Goal: Task Accomplishment & Management: Manage account settings

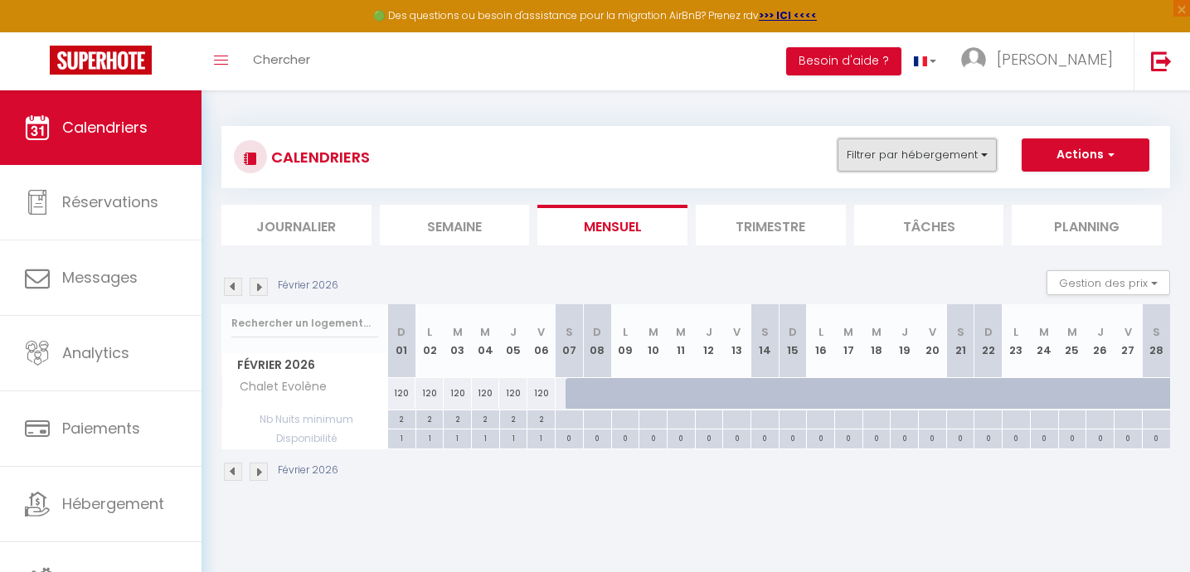
click at [922, 148] on button "Filtrer par hébergement" at bounding box center [916, 154] width 159 height 33
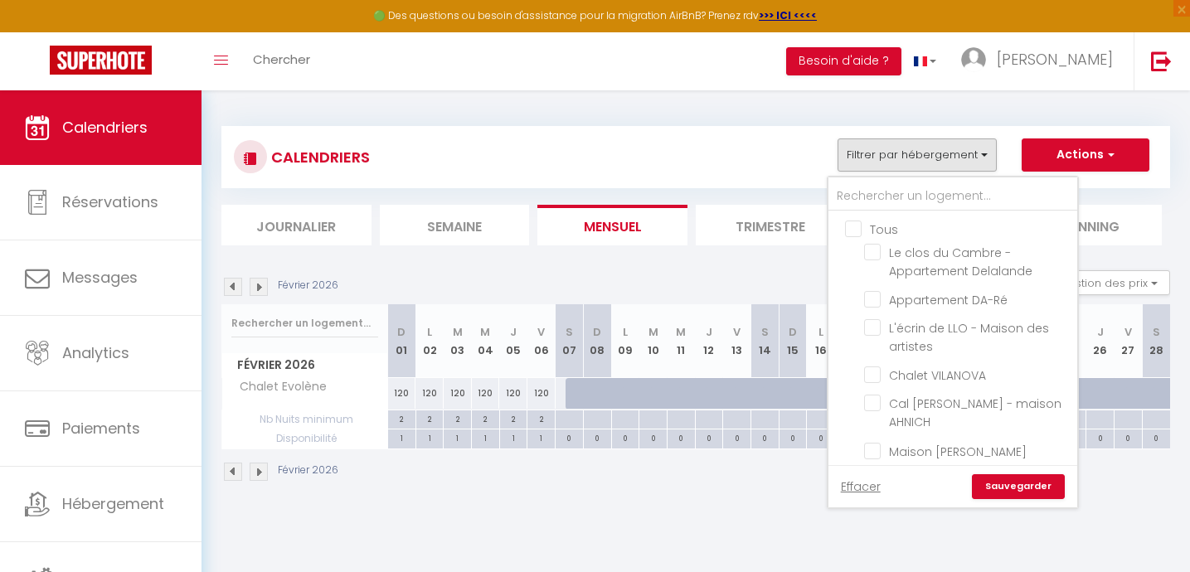
click at [851, 232] on input "Tous" at bounding box center [969, 228] width 249 height 17
checkbox input "true"
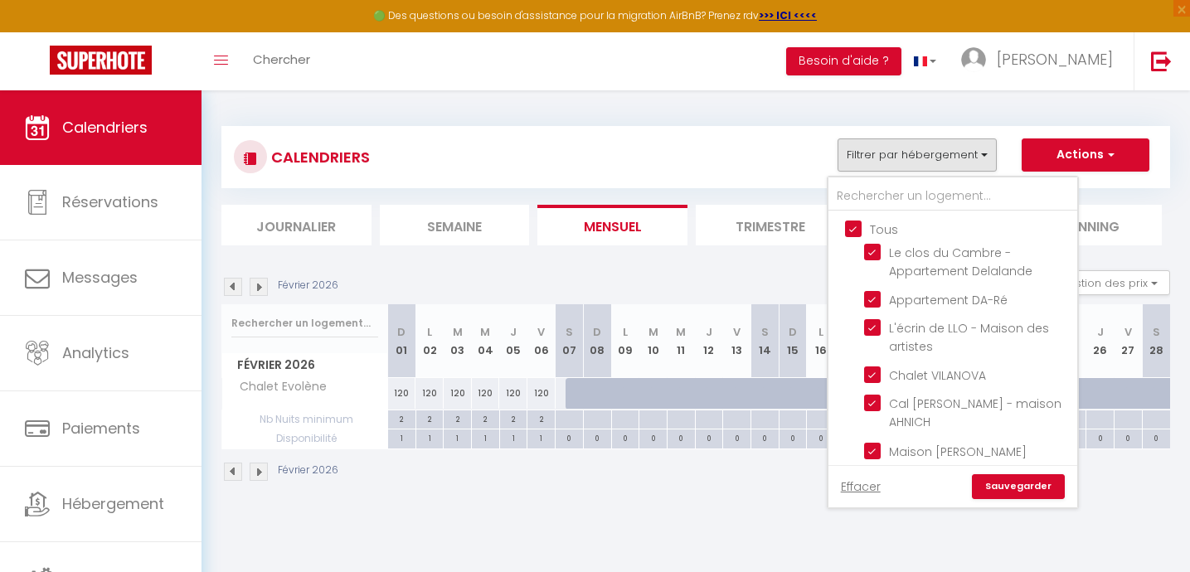
checkbox input "true"
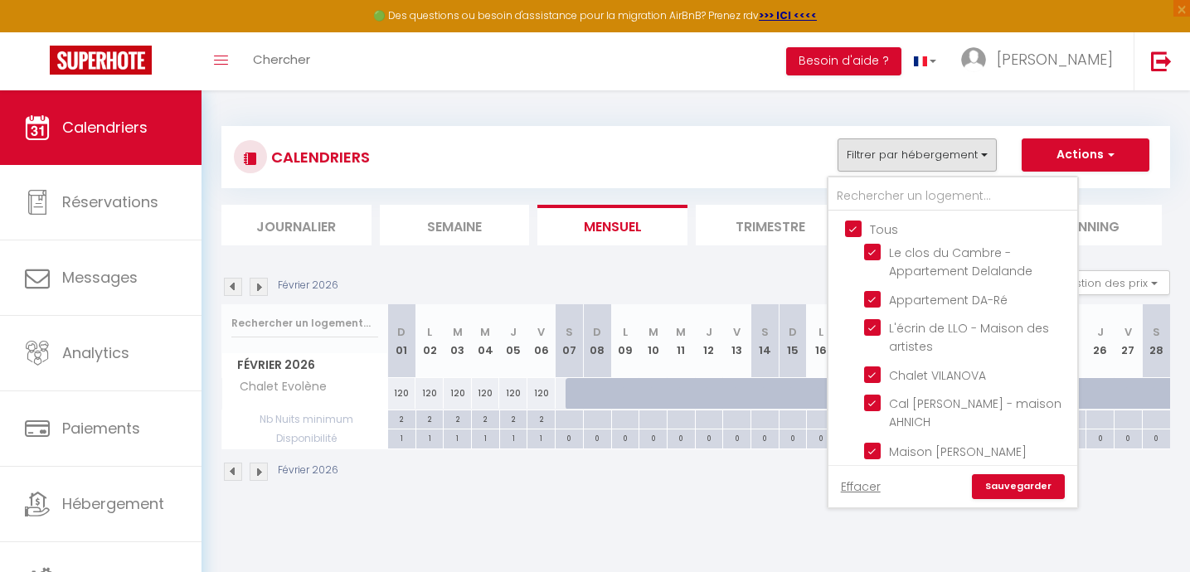
checkbox input "true"
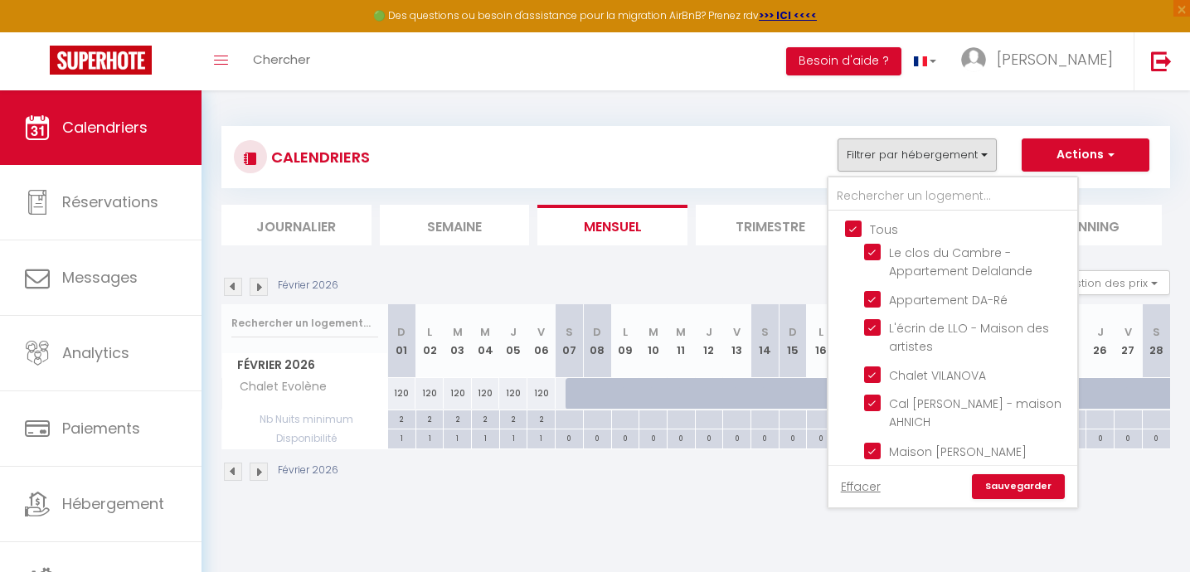
checkbox input "true"
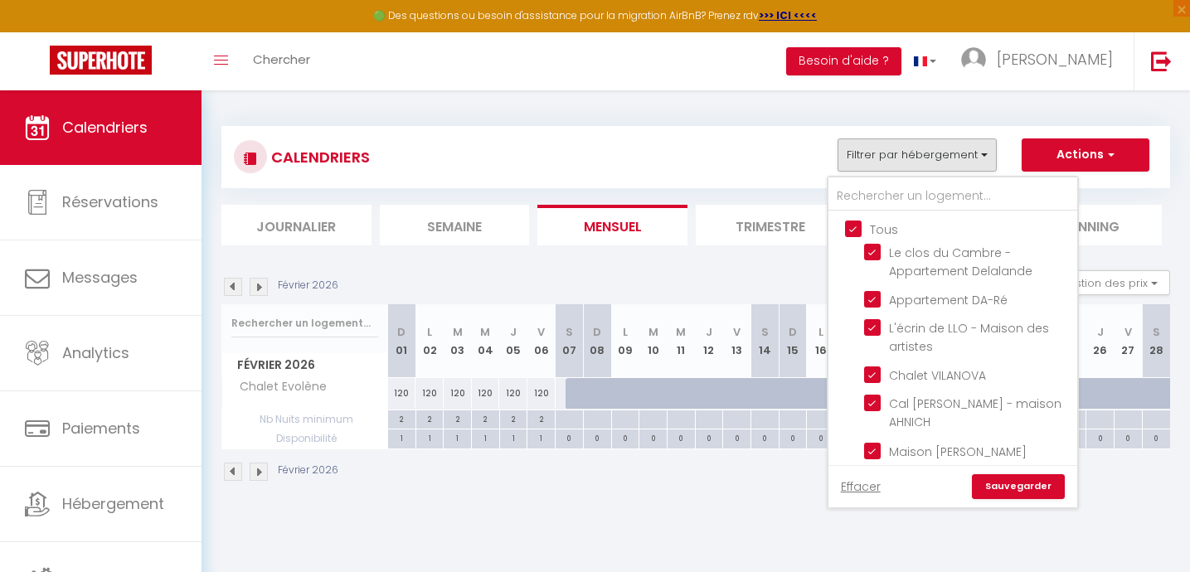
checkbox input "true"
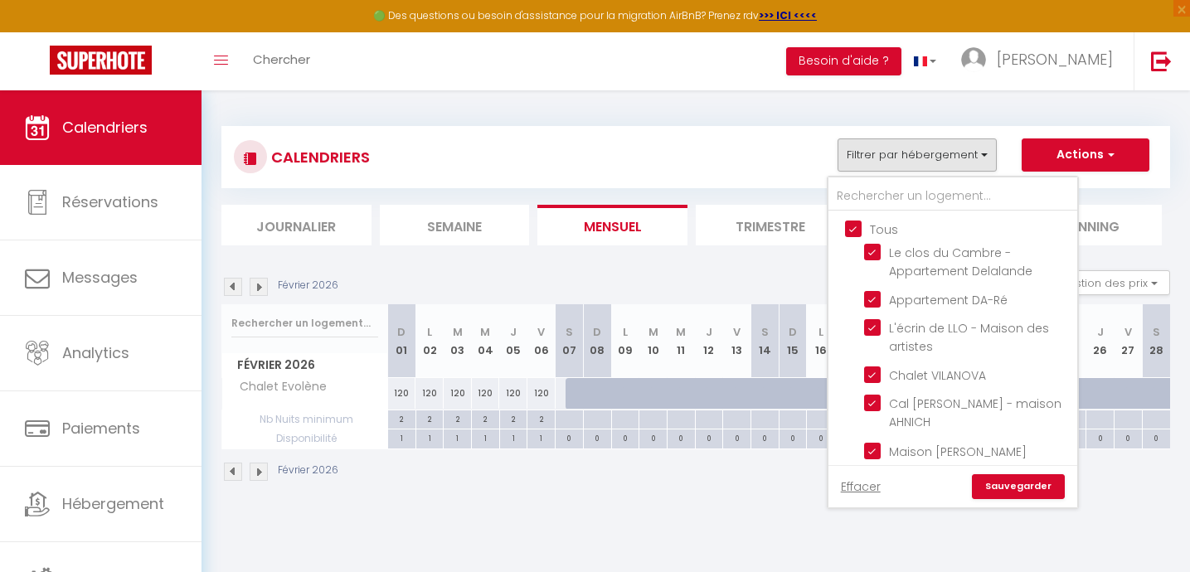
checkbox input "true"
click at [1026, 484] on link "Sauvegarder" at bounding box center [1018, 486] width 93 height 25
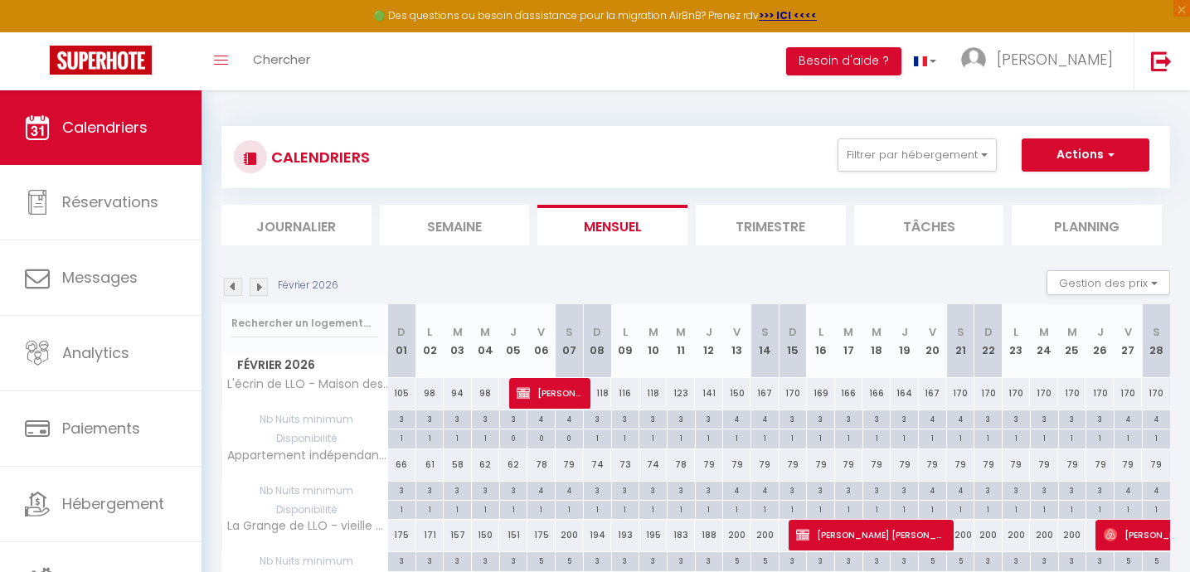
click at [1063, 225] on li "Planning" at bounding box center [1086, 225] width 150 height 41
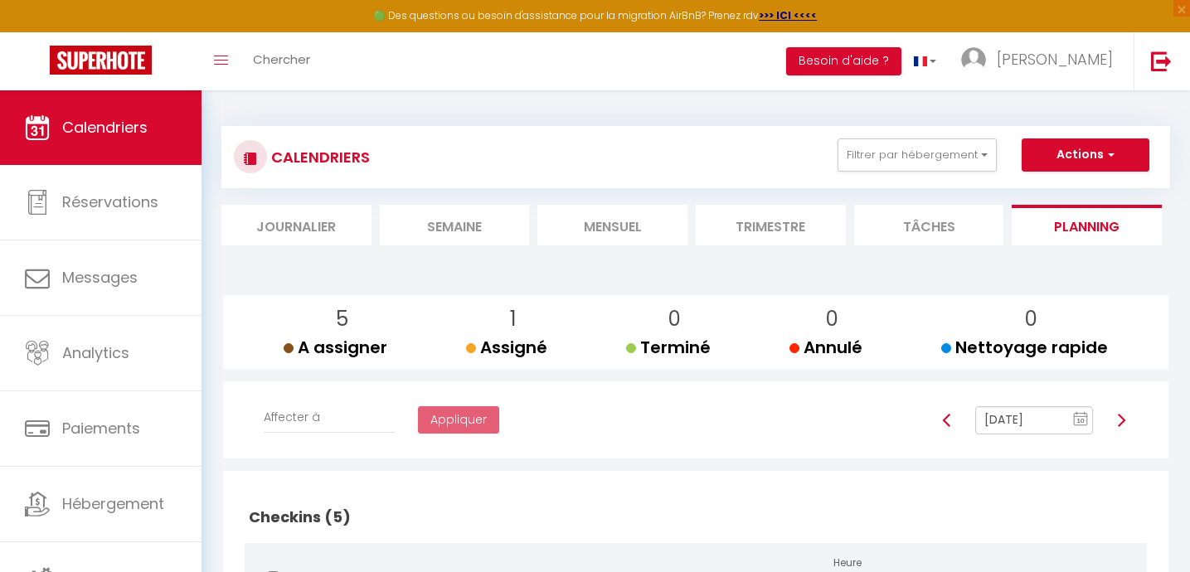
click at [604, 223] on li "Mensuel" at bounding box center [612, 225] width 150 height 41
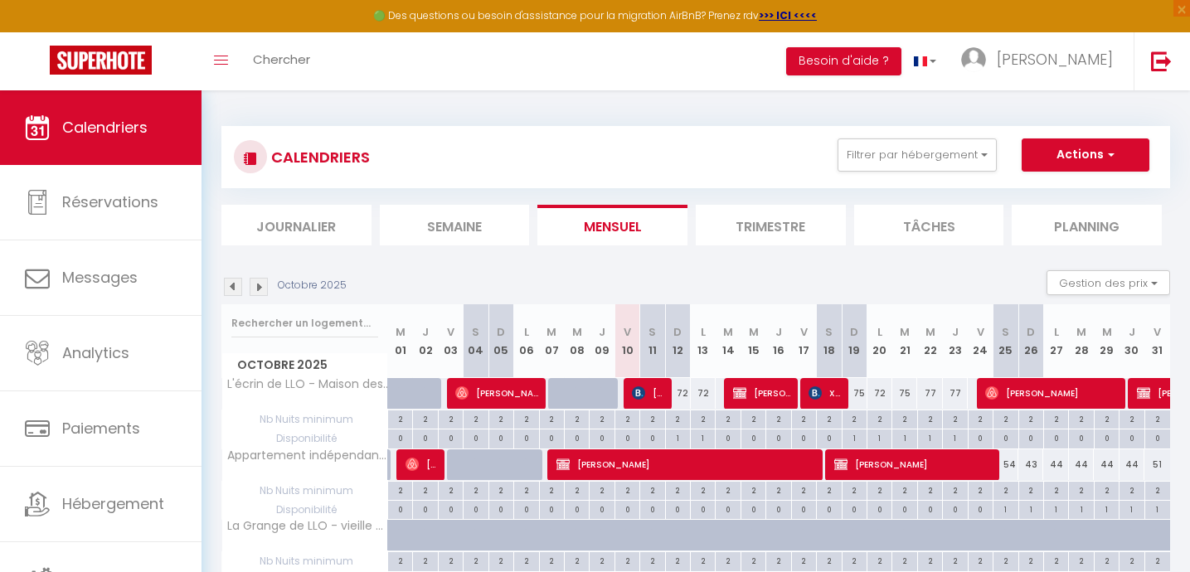
click at [1093, 223] on li "Planning" at bounding box center [1086, 225] width 150 height 41
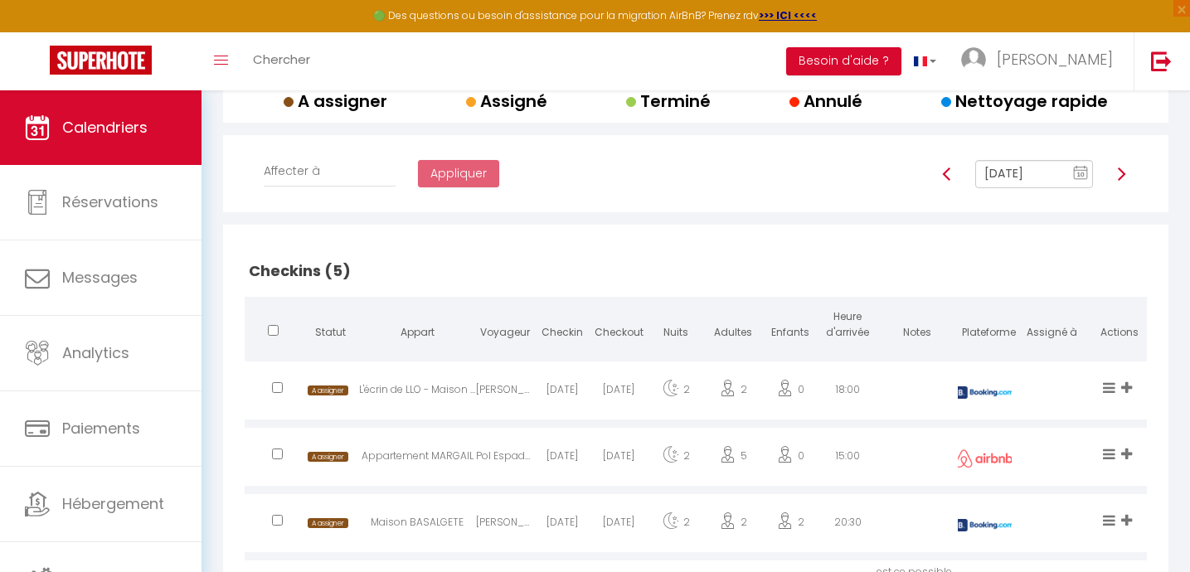
scroll to position [249, 0]
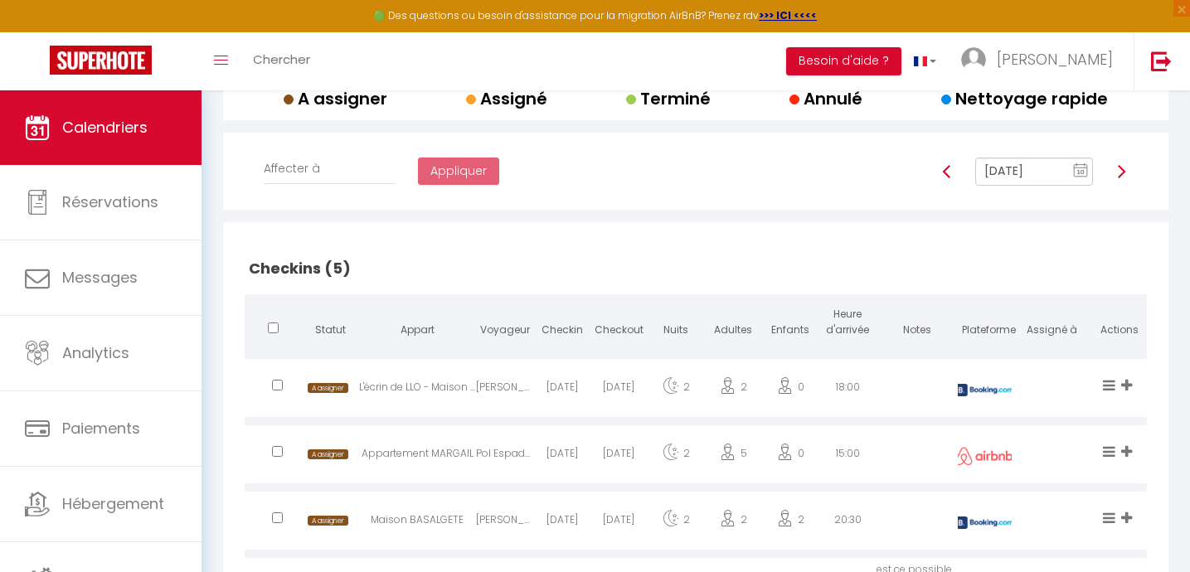
click at [1122, 171] on img at bounding box center [1120, 171] width 13 height 13
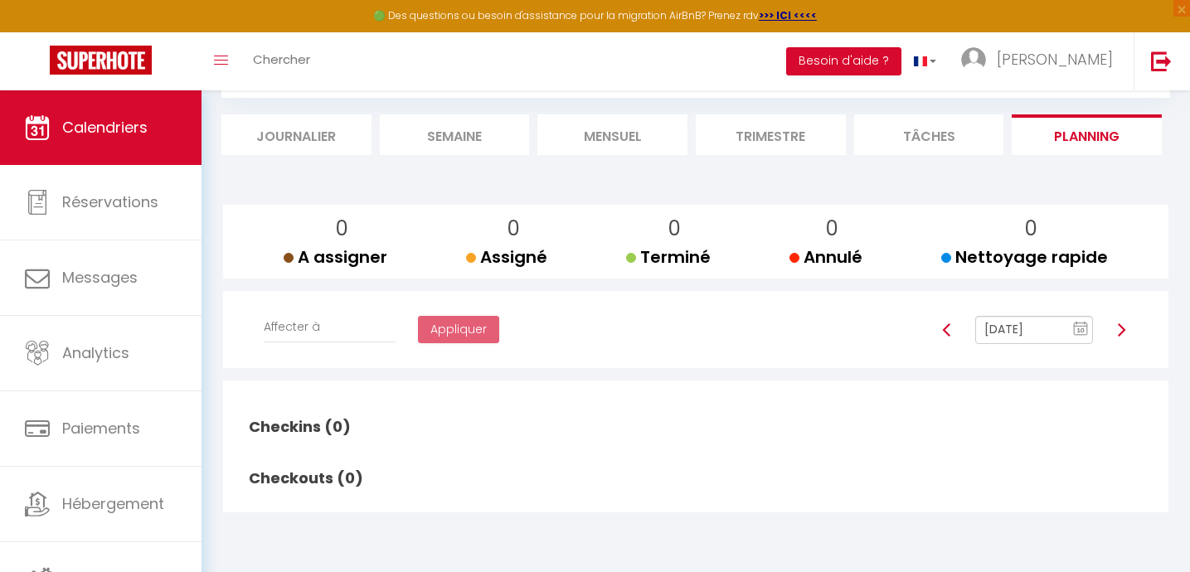
click at [1122, 330] on img at bounding box center [1120, 329] width 13 height 13
type input "[DATE]"
checkbox input "false"
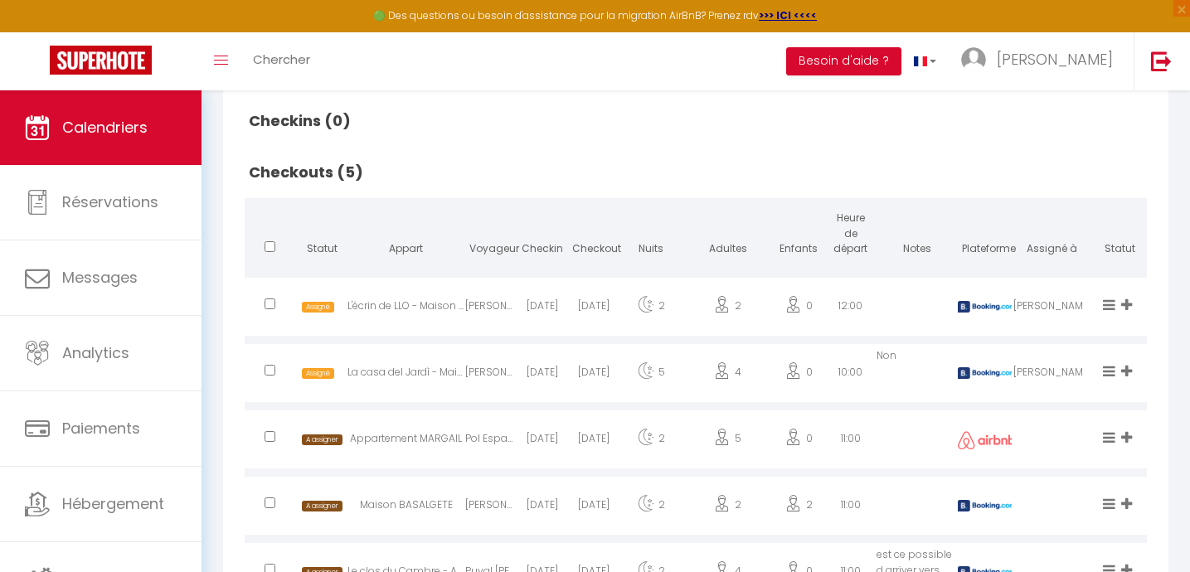
scroll to position [400, 0]
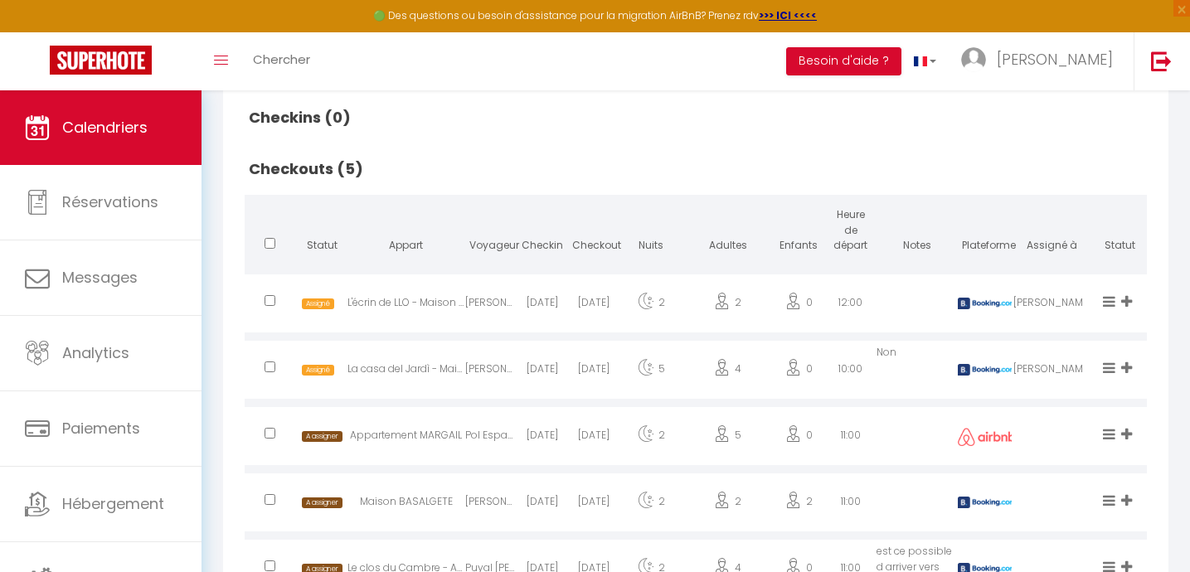
click at [562, 440] on div "[DATE]" at bounding box center [541, 438] width 51 height 54
select select "1"
select select "0"
select select "1"
select select
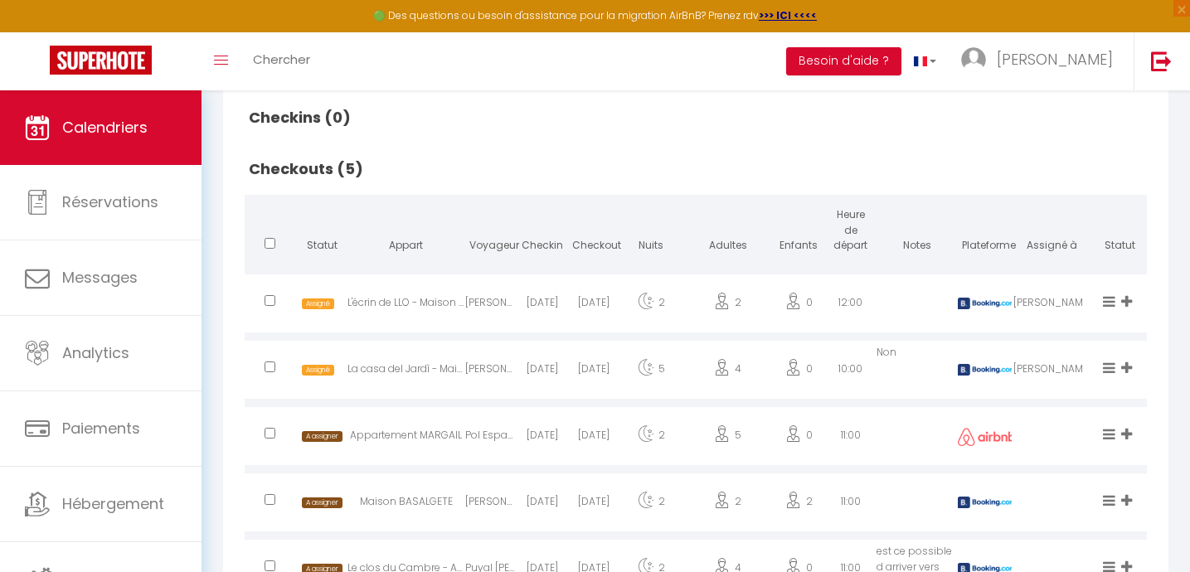
select select
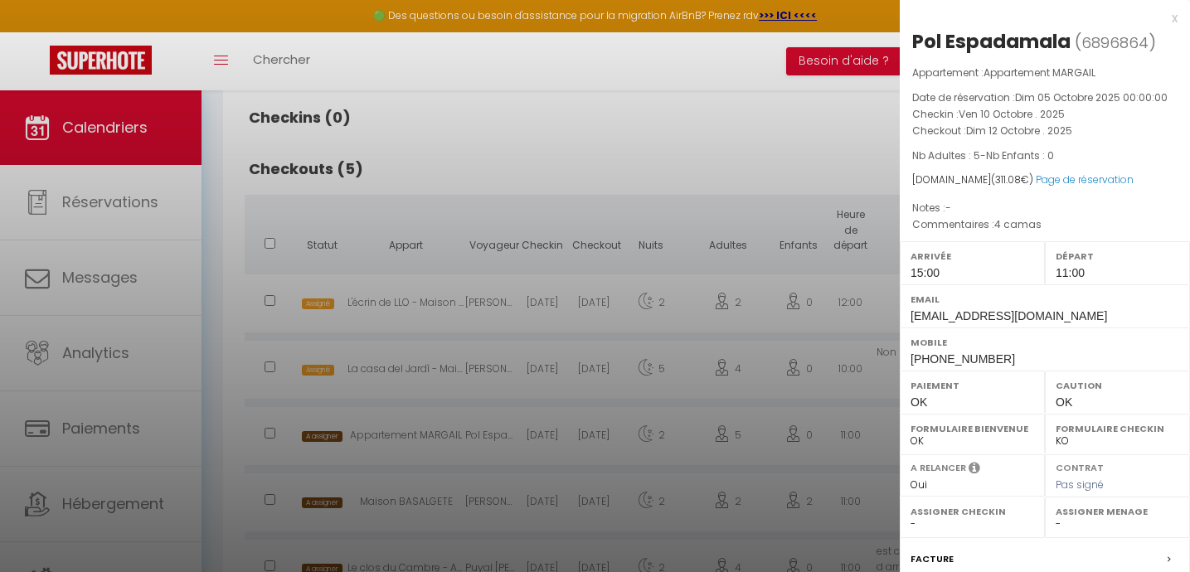
click at [561, 440] on div at bounding box center [595, 286] width 1190 height 572
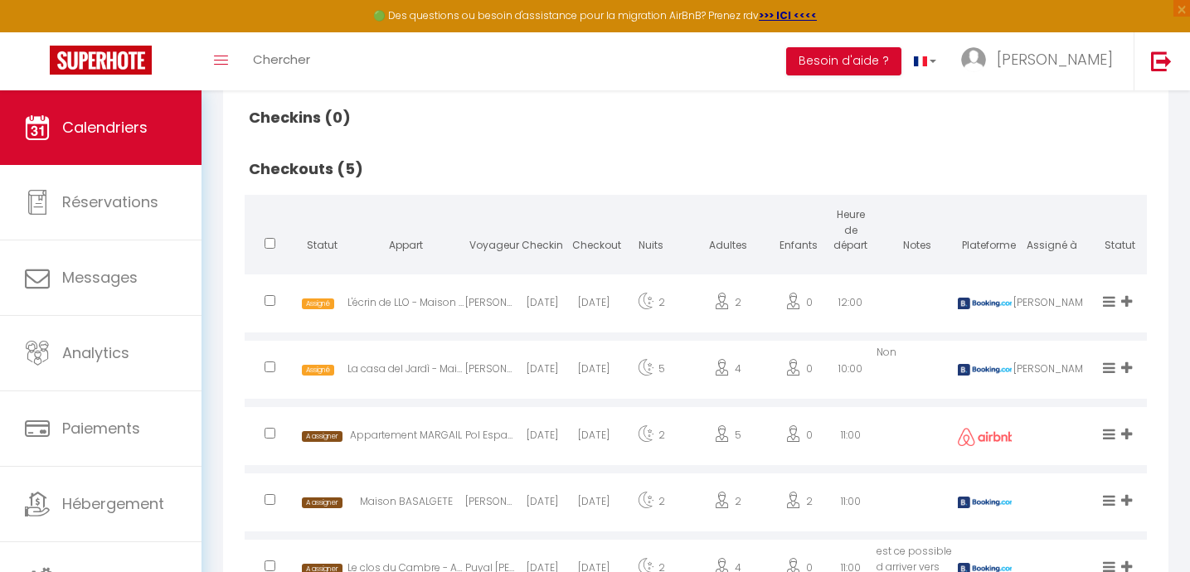
click at [1129, 431] on icon at bounding box center [1126, 434] width 11 height 14
click at [1037, 385] on li "Alek" at bounding box center [1070, 380] width 131 height 32
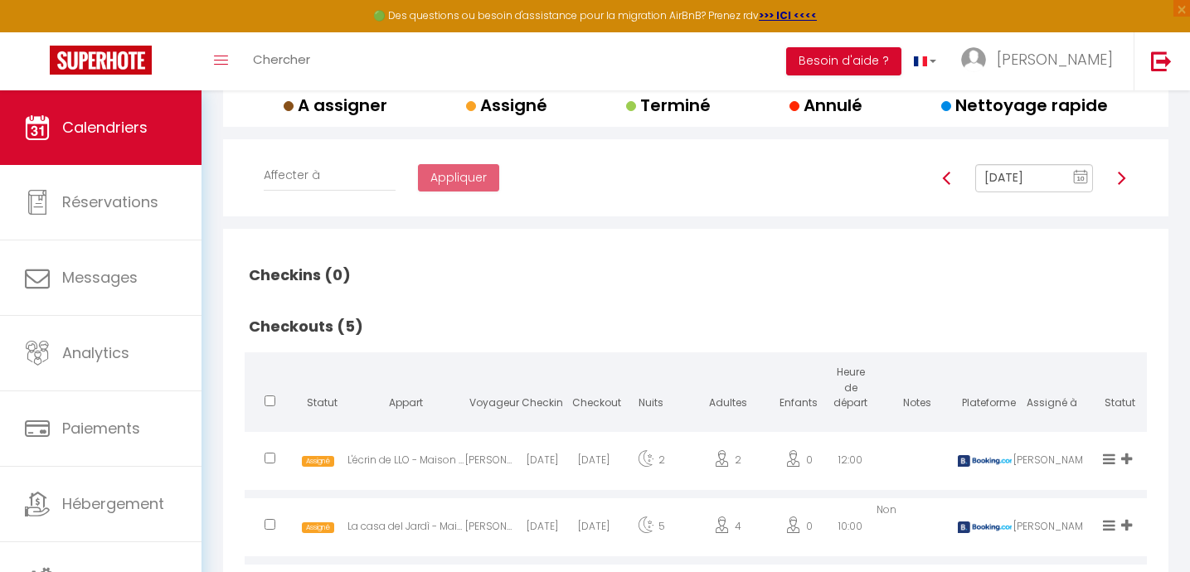
scroll to position [0, 0]
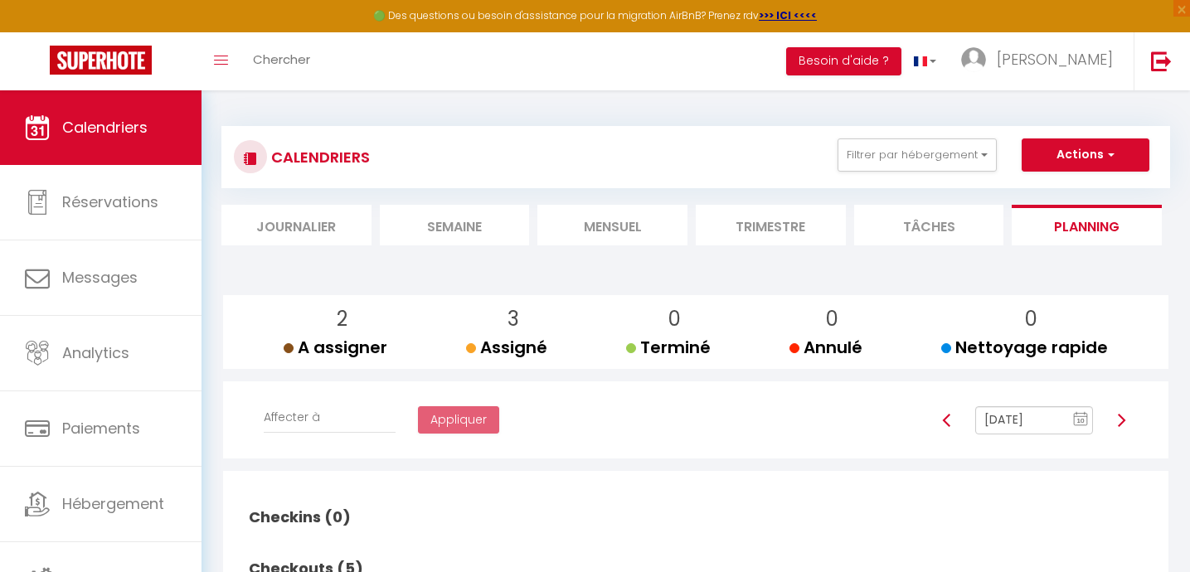
click at [1122, 422] on img at bounding box center [1120, 420] width 13 height 13
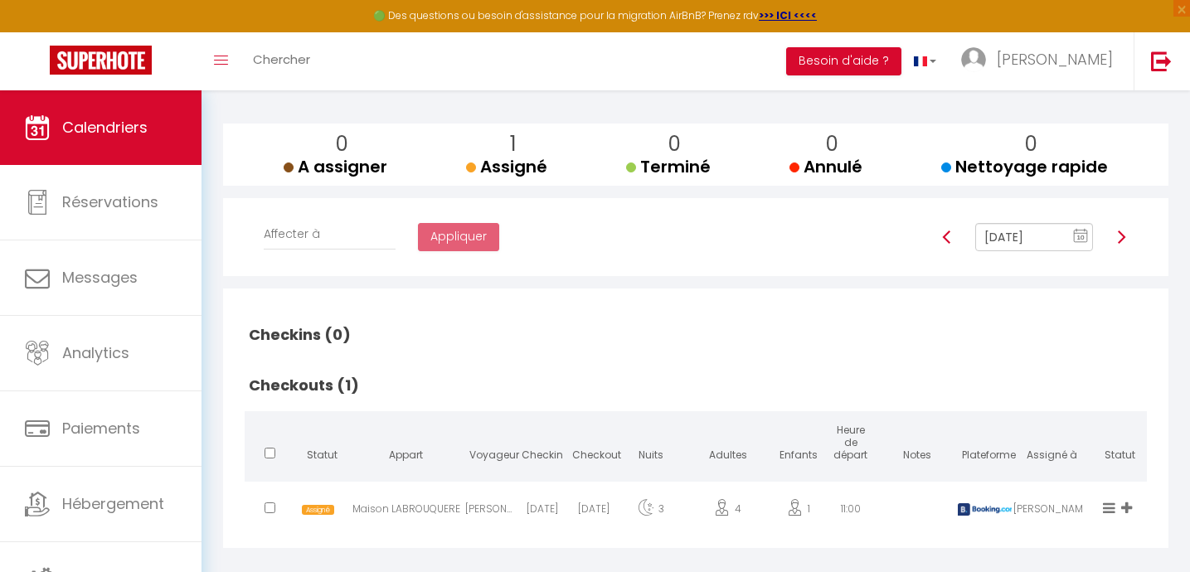
scroll to position [192, 0]
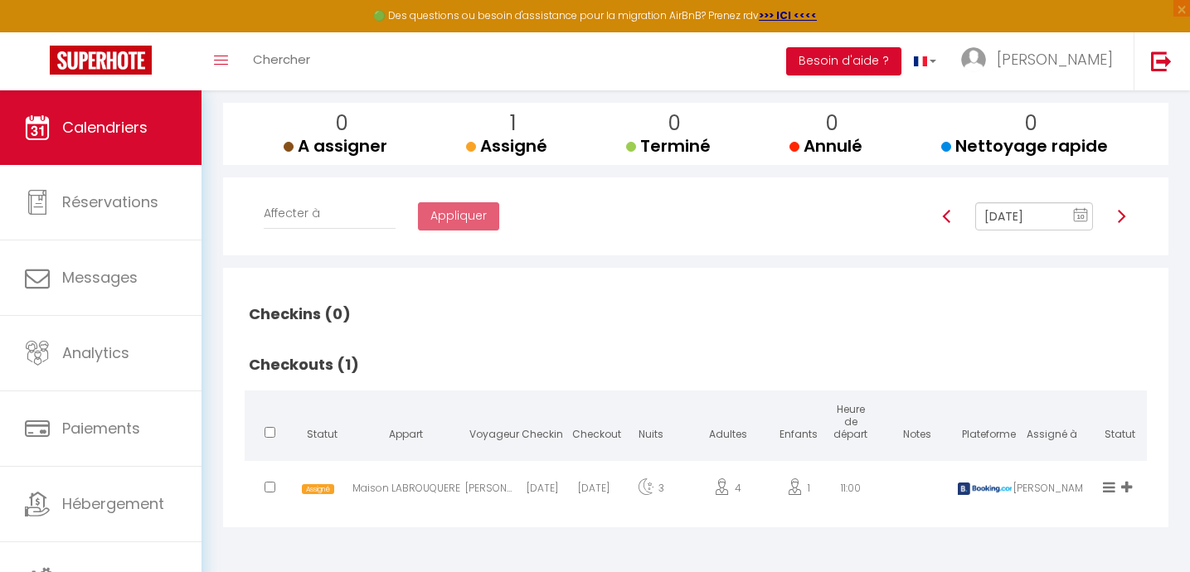
click at [1122, 212] on img at bounding box center [1120, 216] width 13 height 13
type input "[DATE]"
checkbox input "false"
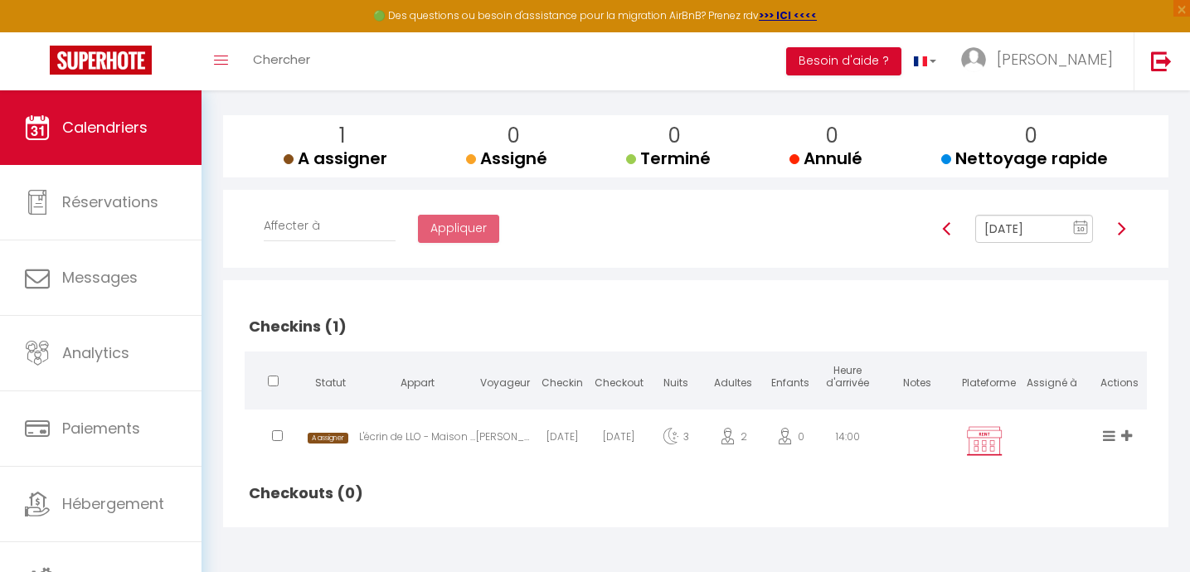
scroll to position [180, 0]
click at [1122, 225] on img at bounding box center [1120, 228] width 13 height 13
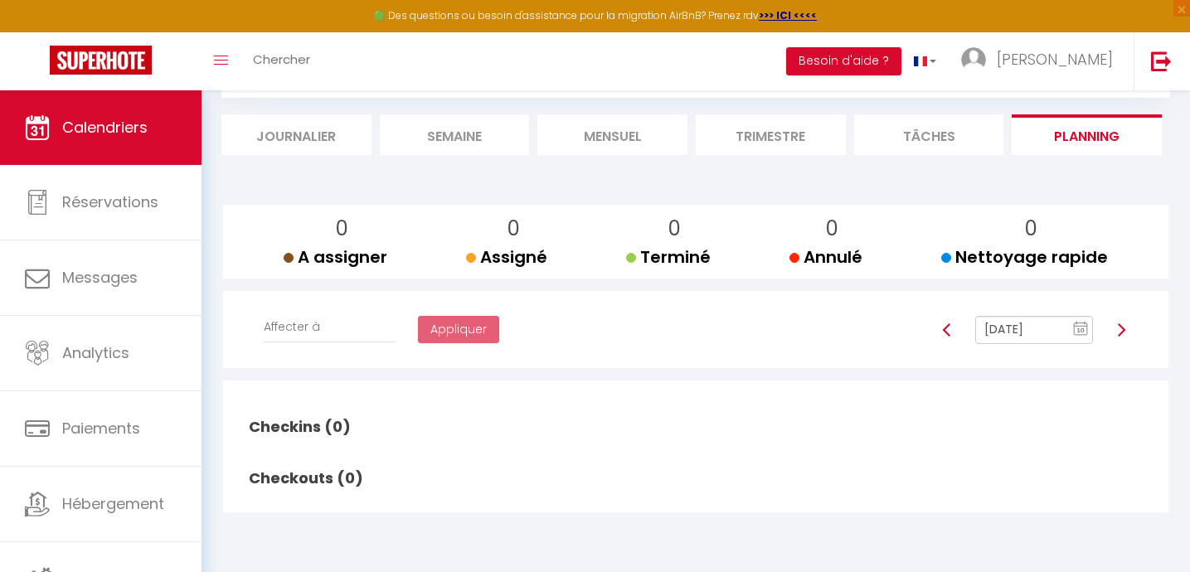
click at [1119, 328] on img at bounding box center [1120, 329] width 13 height 13
click at [1122, 331] on img at bounding box center [1120, 329] width 13 height 13
type input "[DATE]"
checkbox input "false"
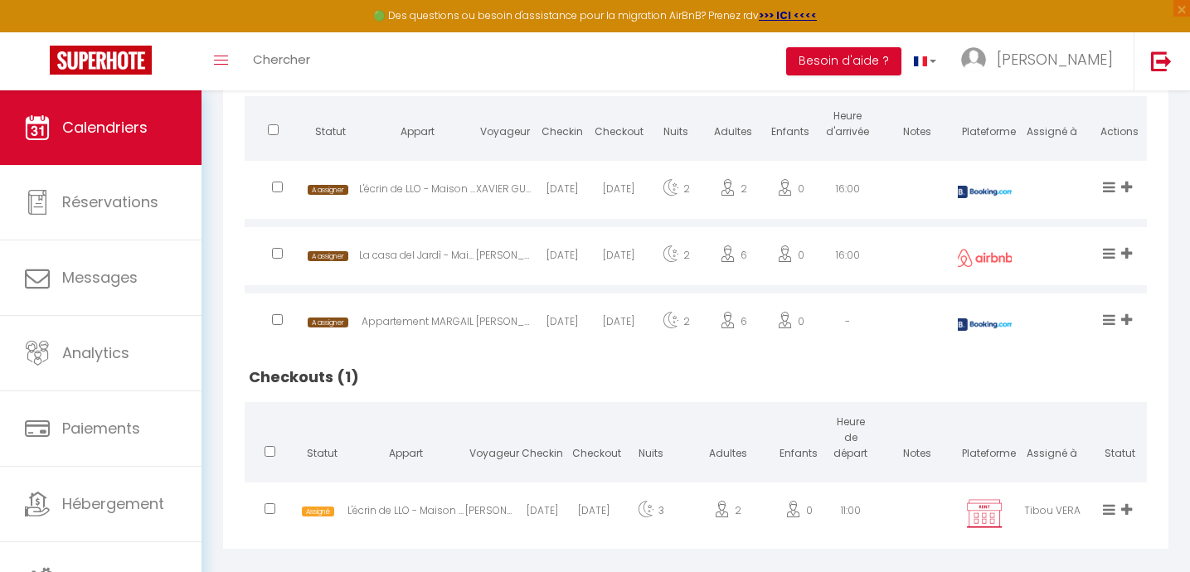
scroll to position [468, 0]
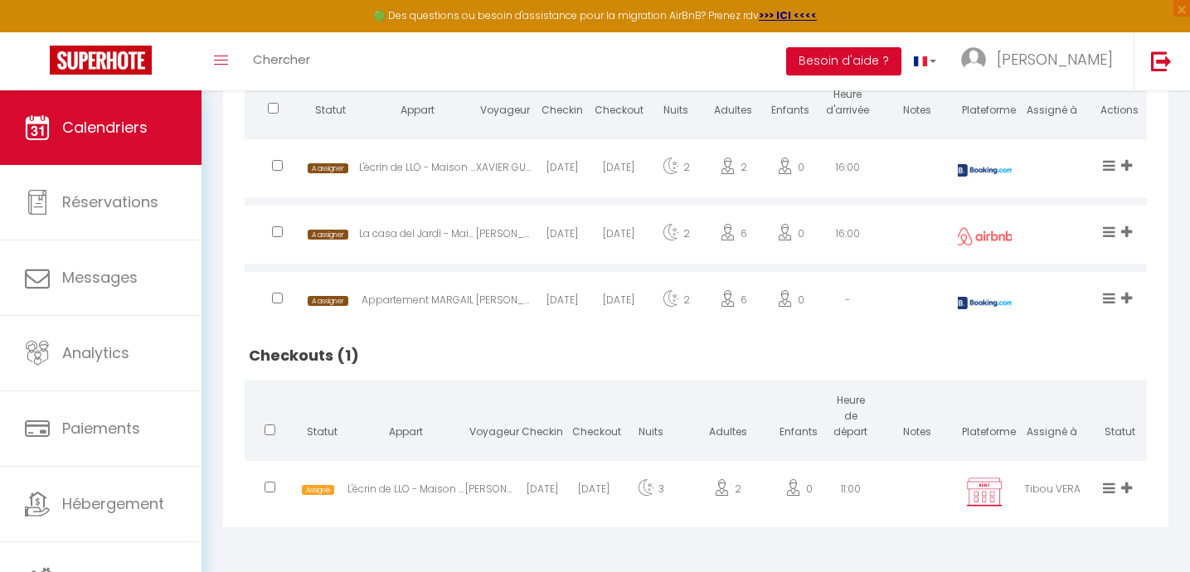
click at [497, 507] on div "[PERSON_NAME]" at bounding box center [490, 492] width 51 height 54
select select "37501"
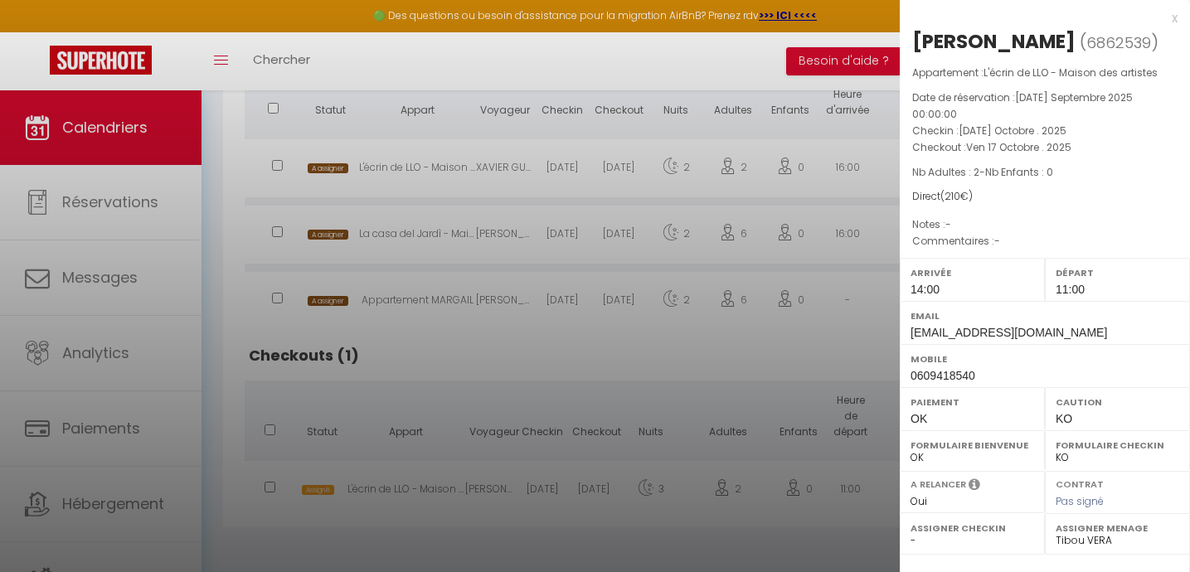
click at [497, 507] on div at bounding box center [595, 286] width 1190 height 572
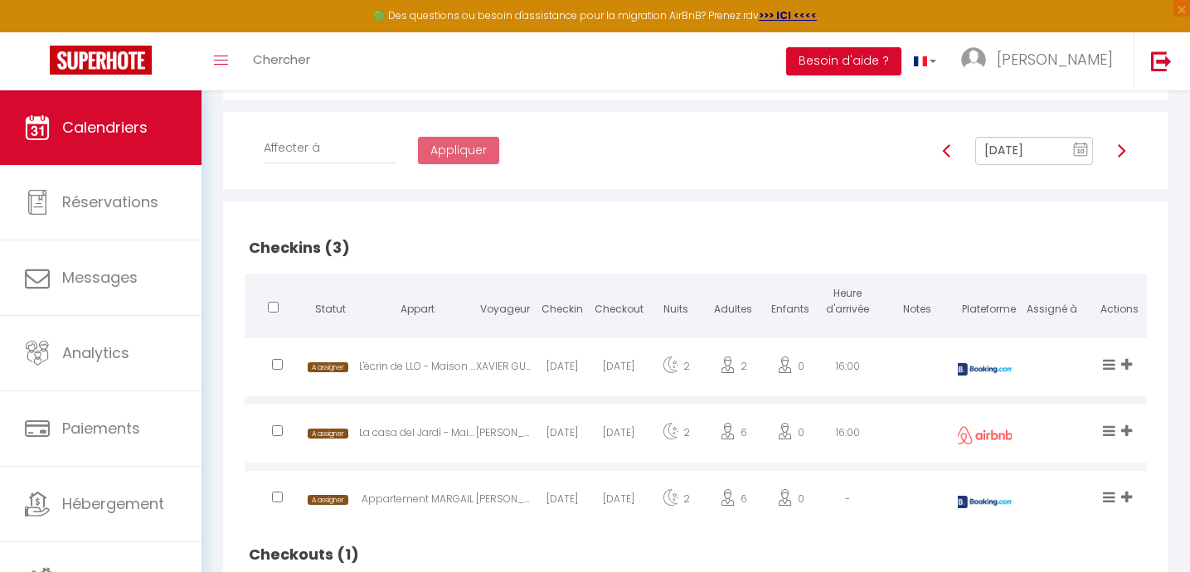
scroll to position [249, 0]
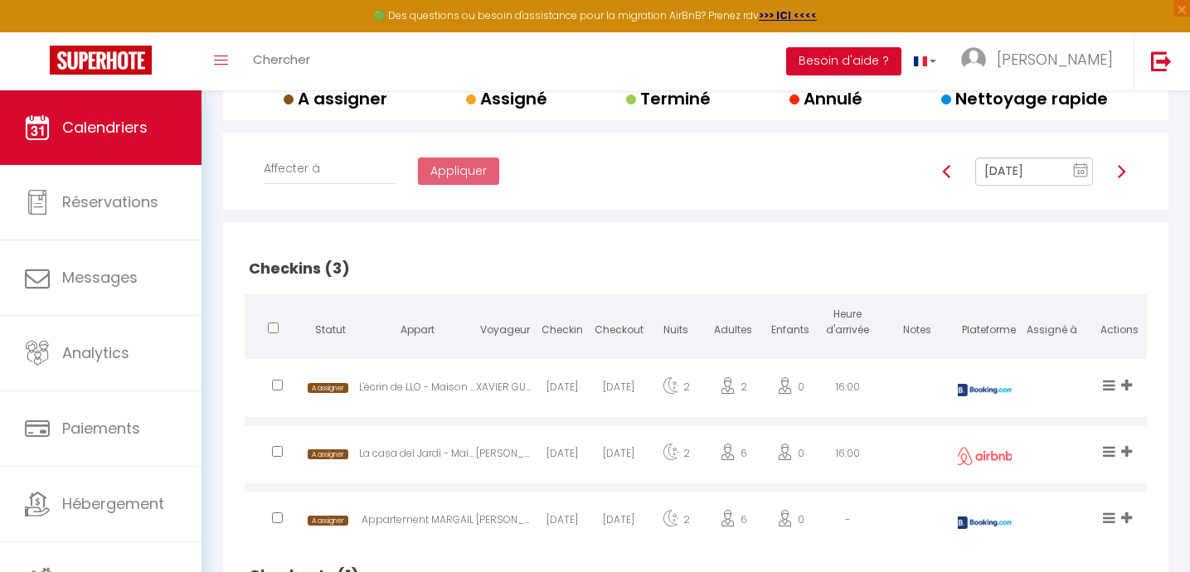
click at [1122, 170] on img at bounding box center [1120, 171] width 13 height 13
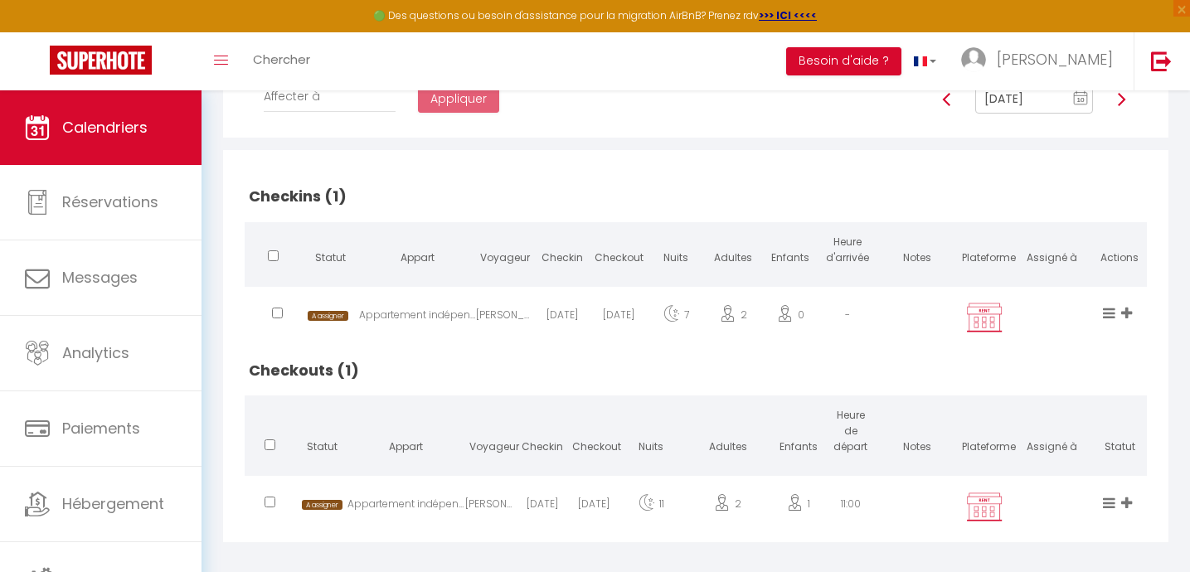
scroll to position [336, 0]
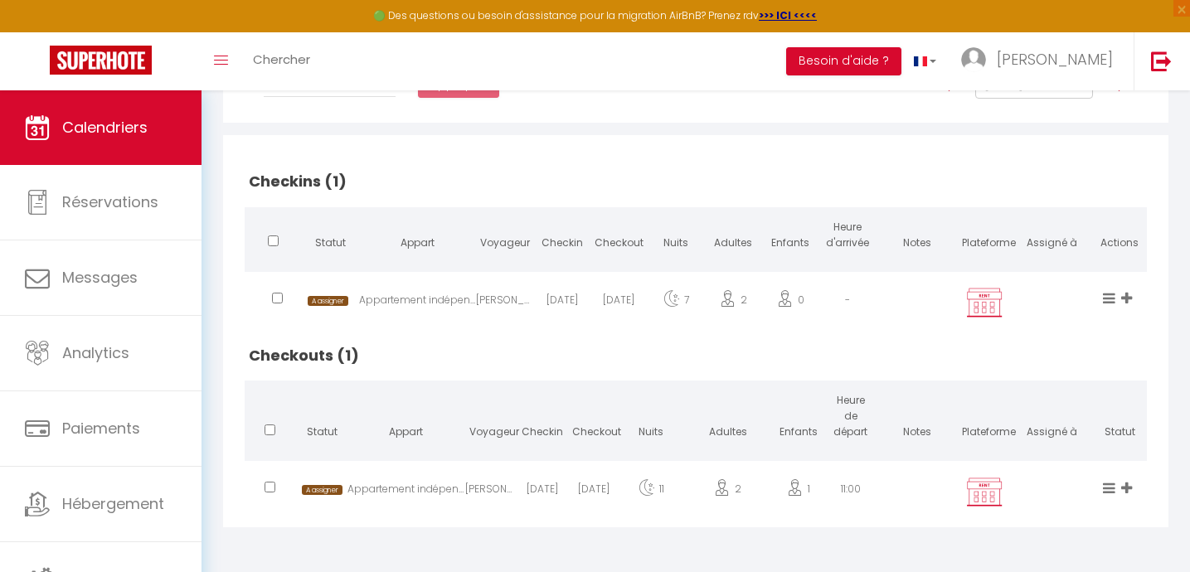
click at [1127, 487] on icon at bounding box center [1126, 488] width 11 height 14
click at [1028, 405] on li "[PERSON_NAME]" at bounding box center [1070, 408] width 131 height 32
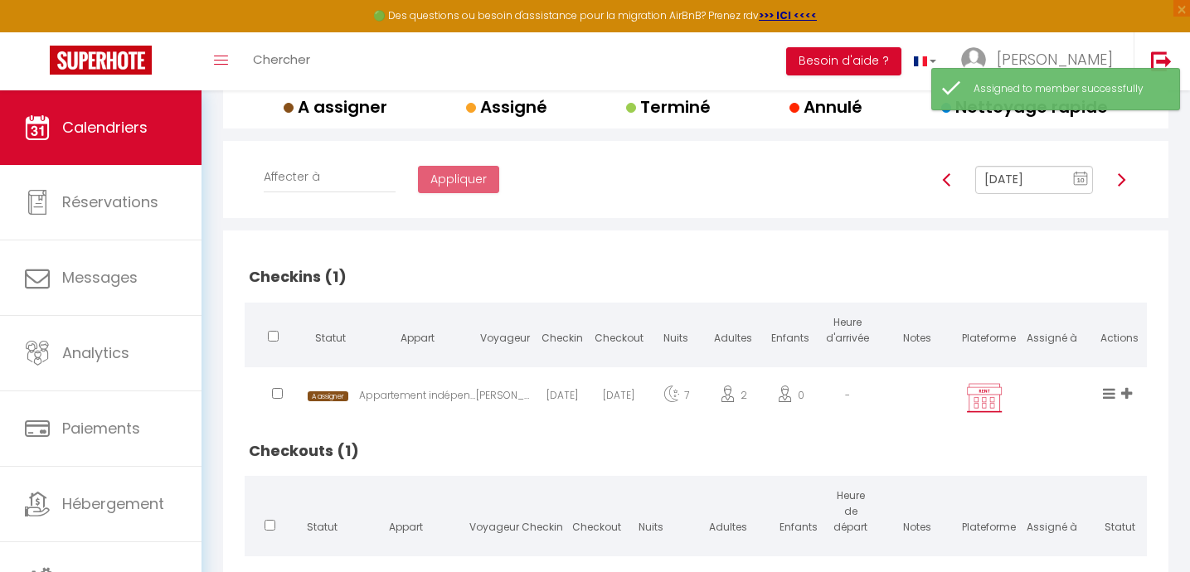
scroll to position [233, 0]
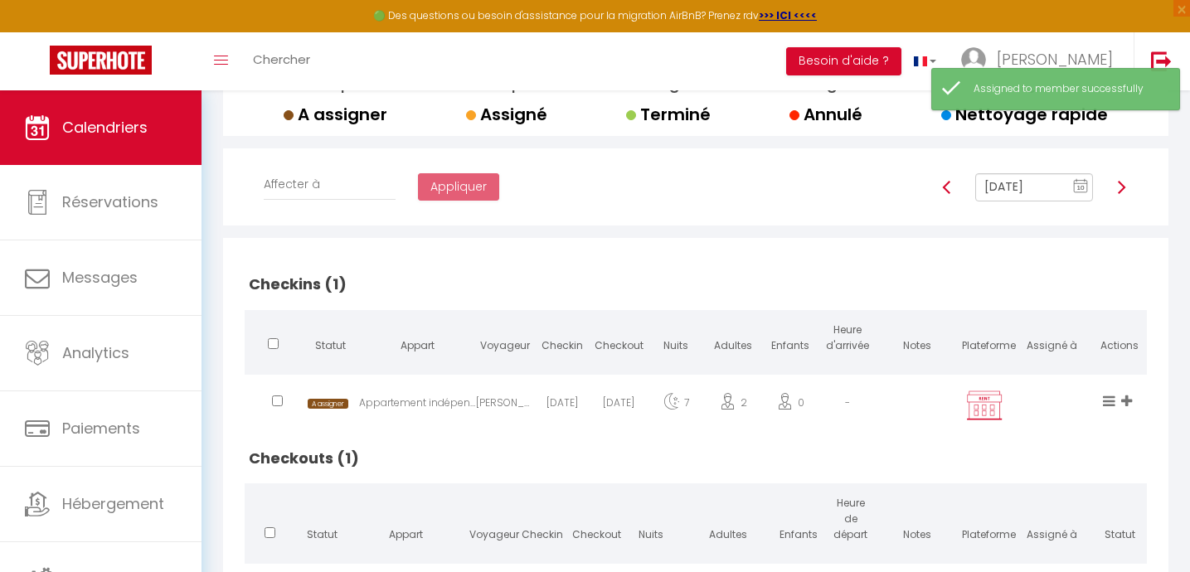
click at [1122, 184] on img at bounding box center [1120, 187] width 13 height 13
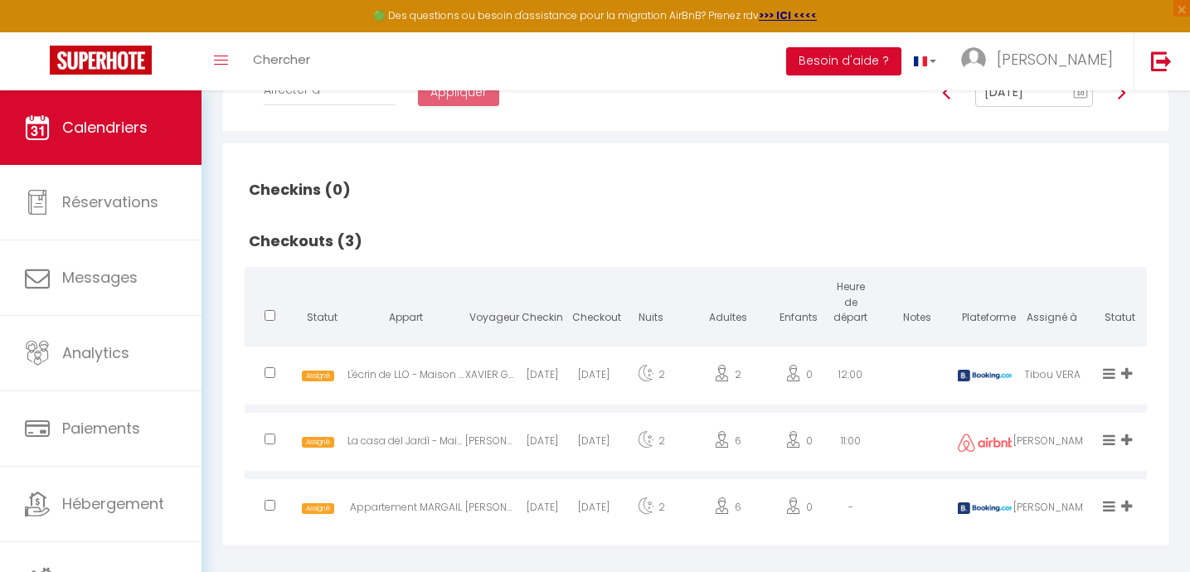
scroll to position [346, 0]
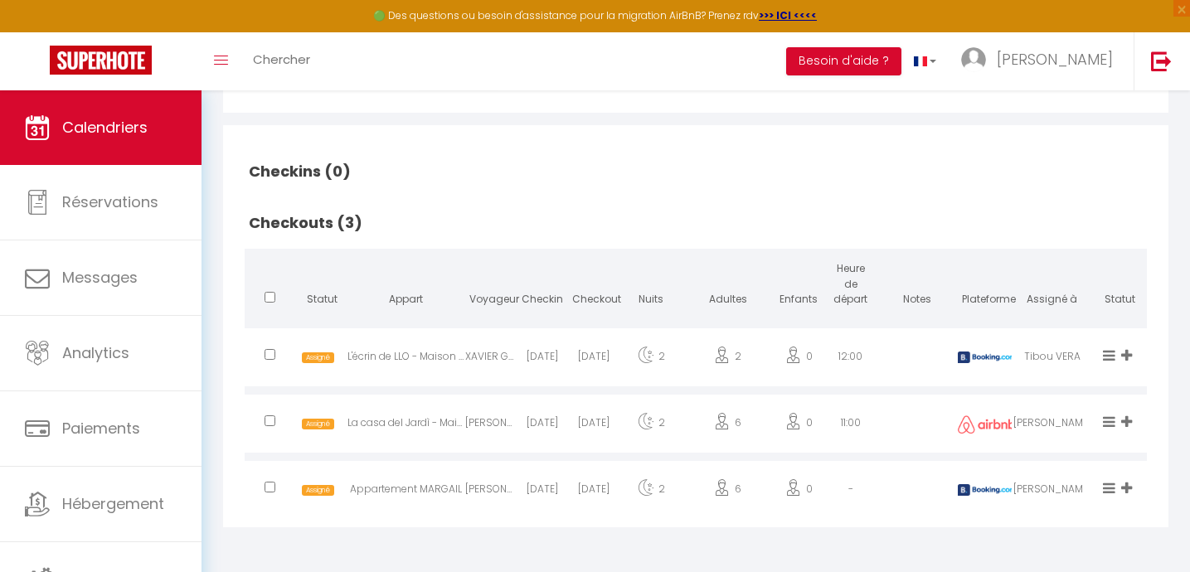
click at [1128, 356] on icon at bounding box center [1126, 355] width 11 height 14
click at [1052, 250] on li "[PERSON_NAME]" at bounding box center [1070, 249] width 131 height 32
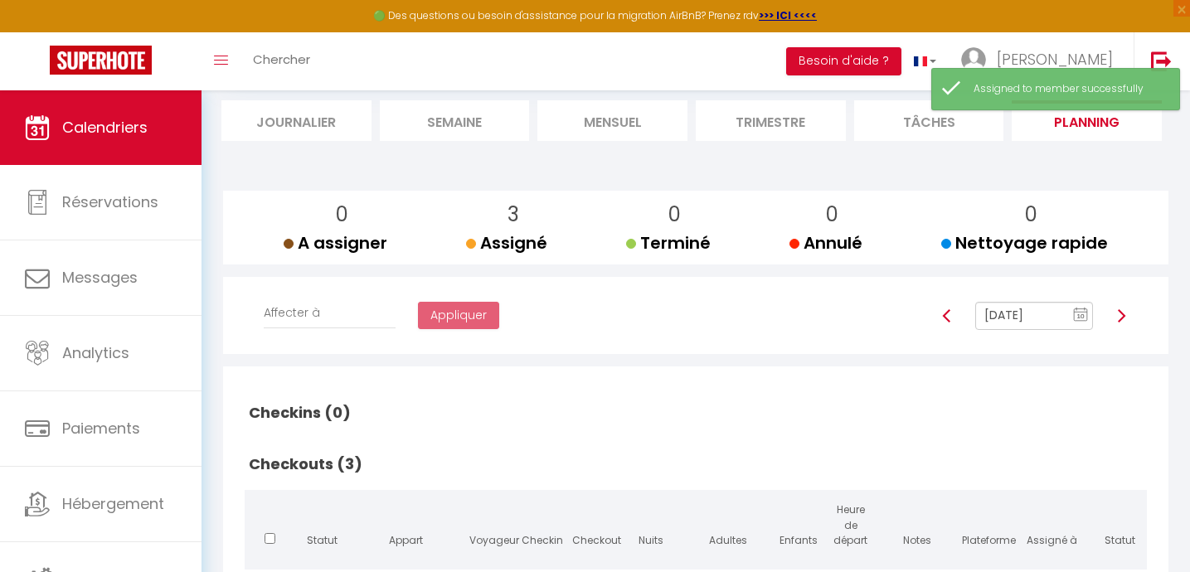
scroll to position [98, 0]
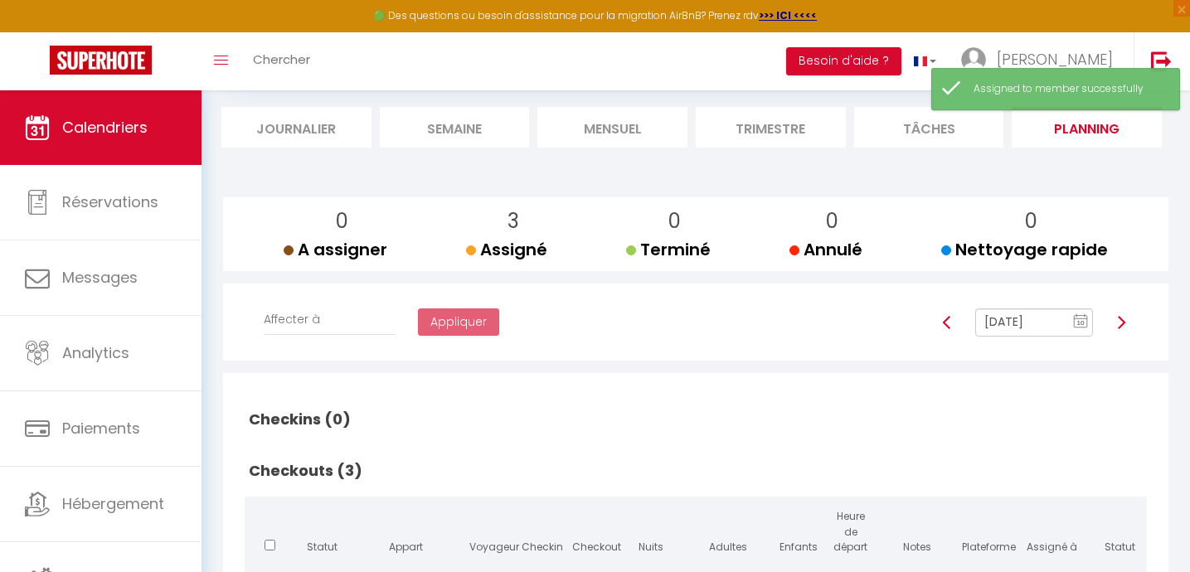
click at [1122, 322] on img at bounding box center [1120, 322] width 13 height 13
type input "[DATE]"
checkbox input "false"
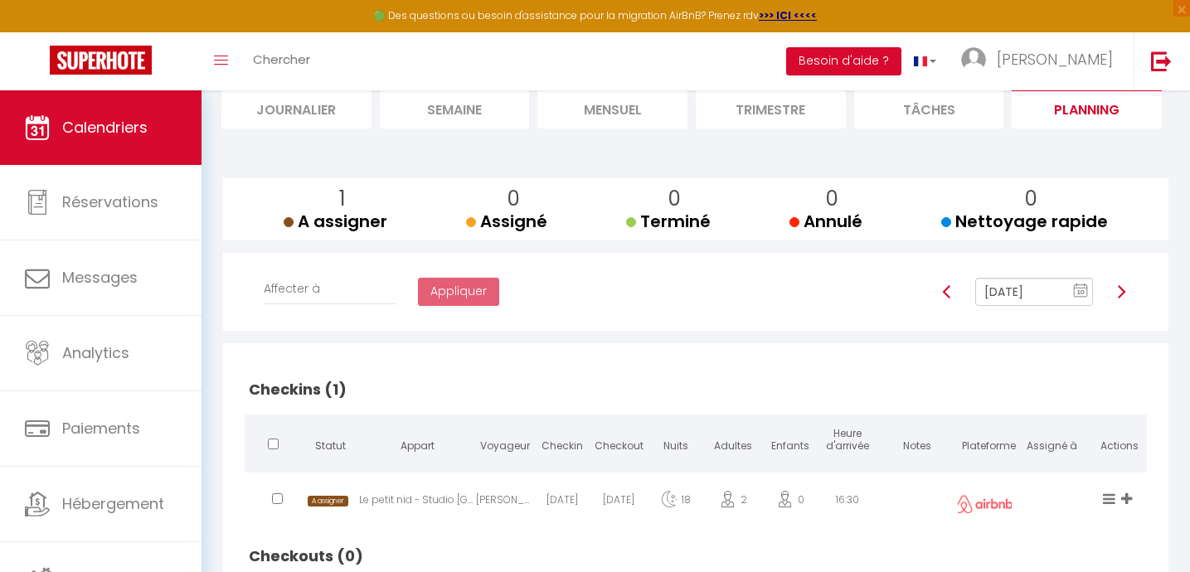
scroll to position [111, 0]
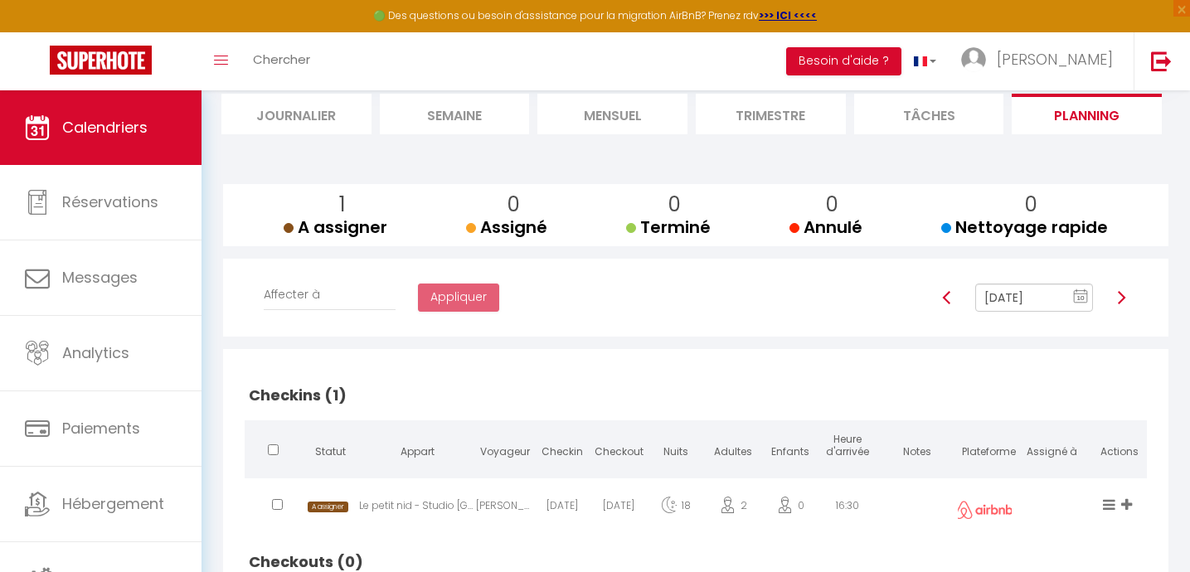
click at [1120, 297] on img at bounding box center [1120, 297] width 13 height 13
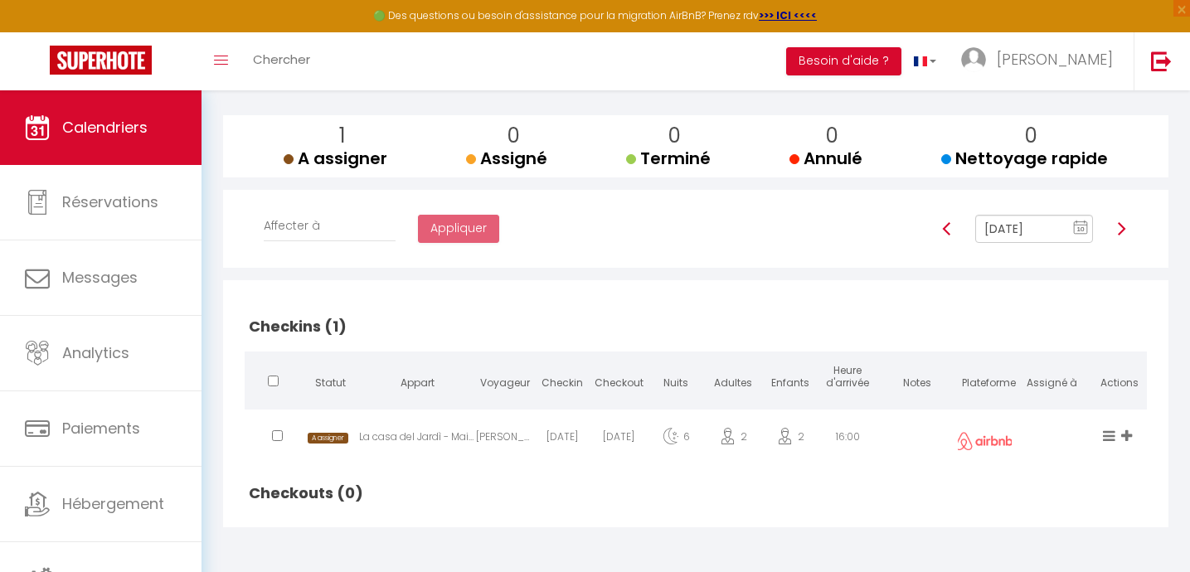
click at [1122, 227] on img at bounding box center [1120, 228] width 13 height 13
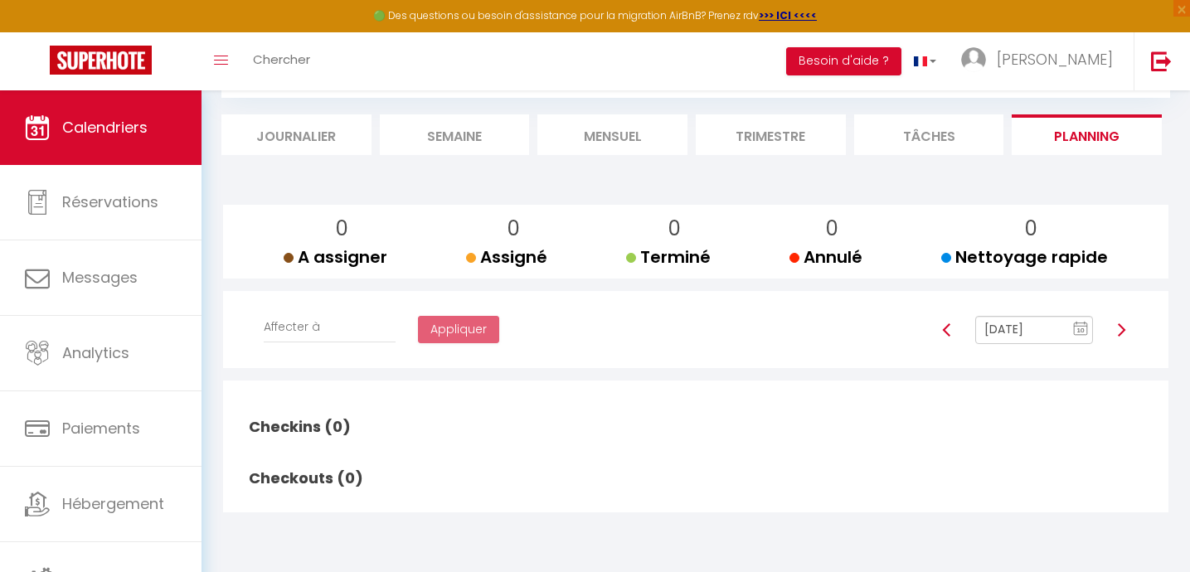
click at [1120, 330] on img at bounding box center [1120, 329] width 13 height 13
type input "[DATE]"
checkbox input "false"
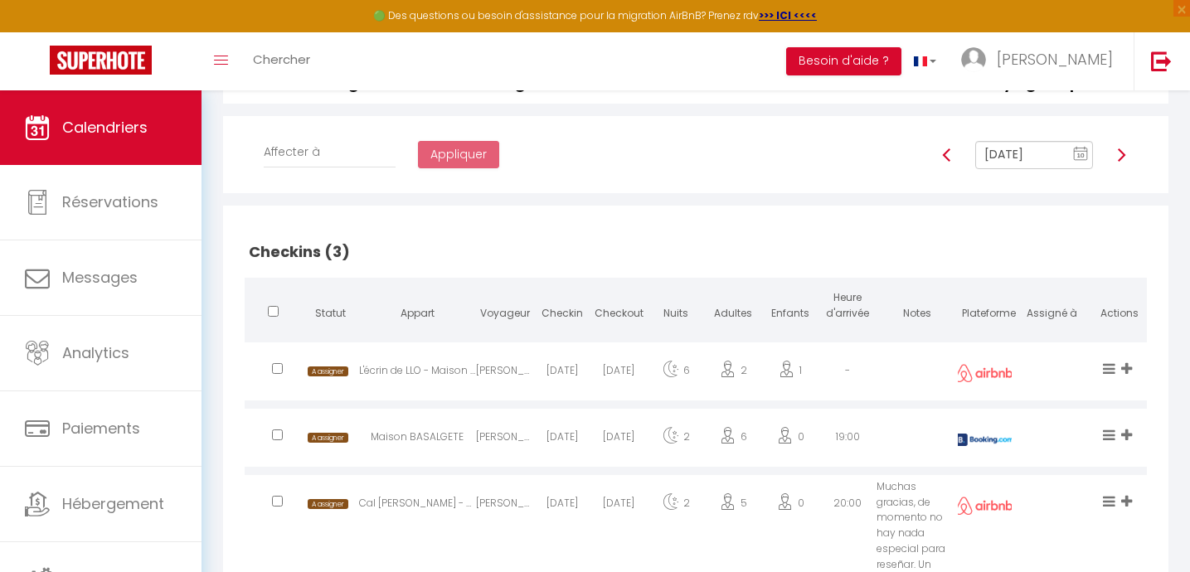
scroll to position [262, 0]
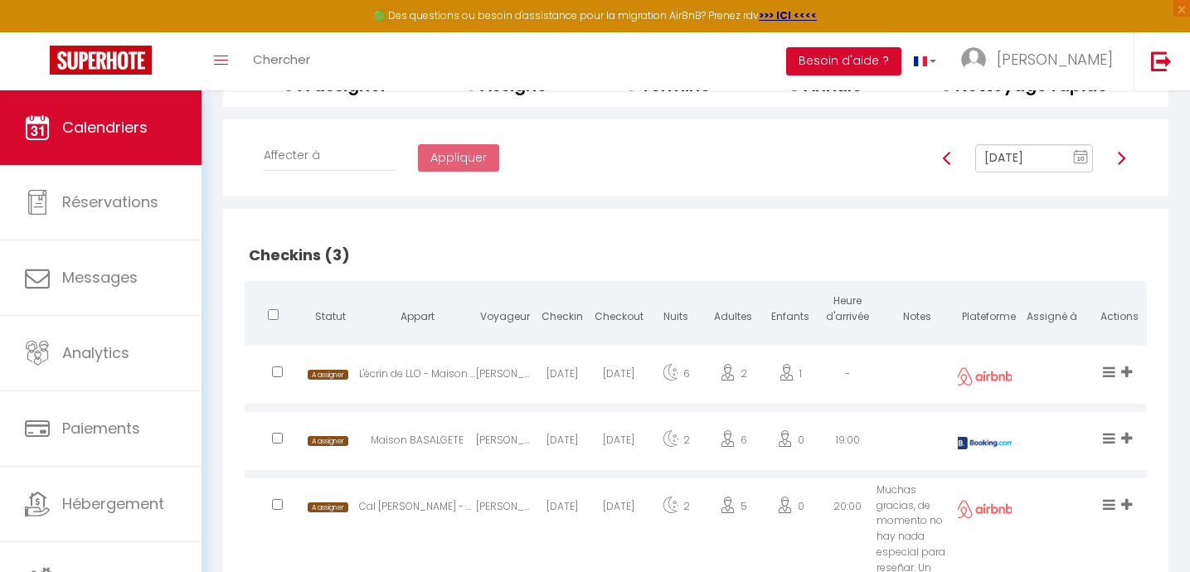
click at [1122, 157] on img at bounding box center [1120, 158] width 13 height 13
type input "[DATE]"
checkbox input "false"
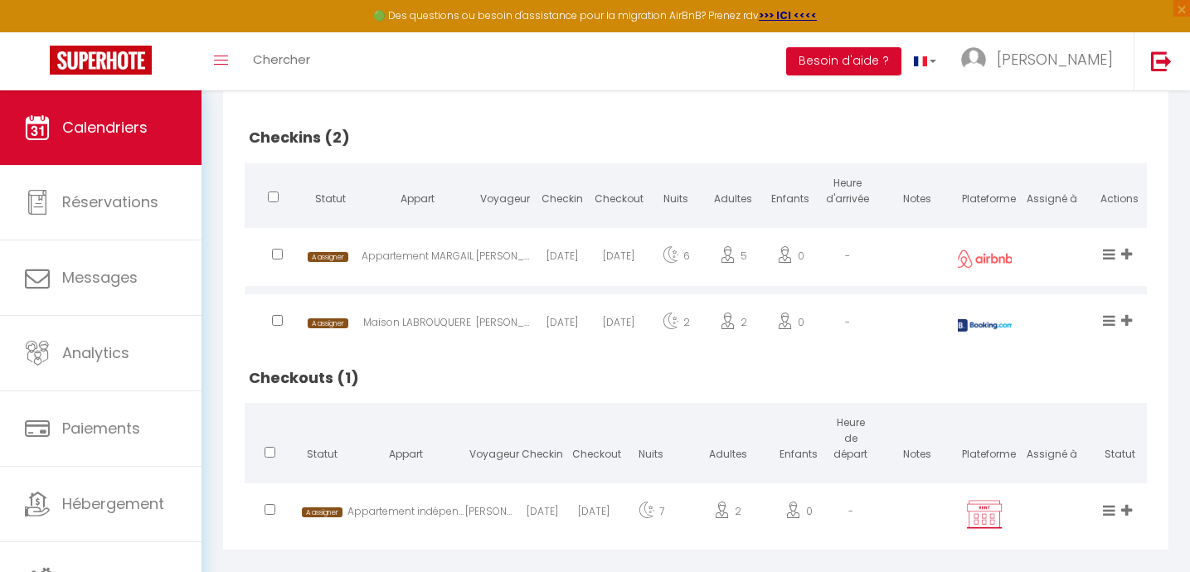
scroll to position [402, 0]
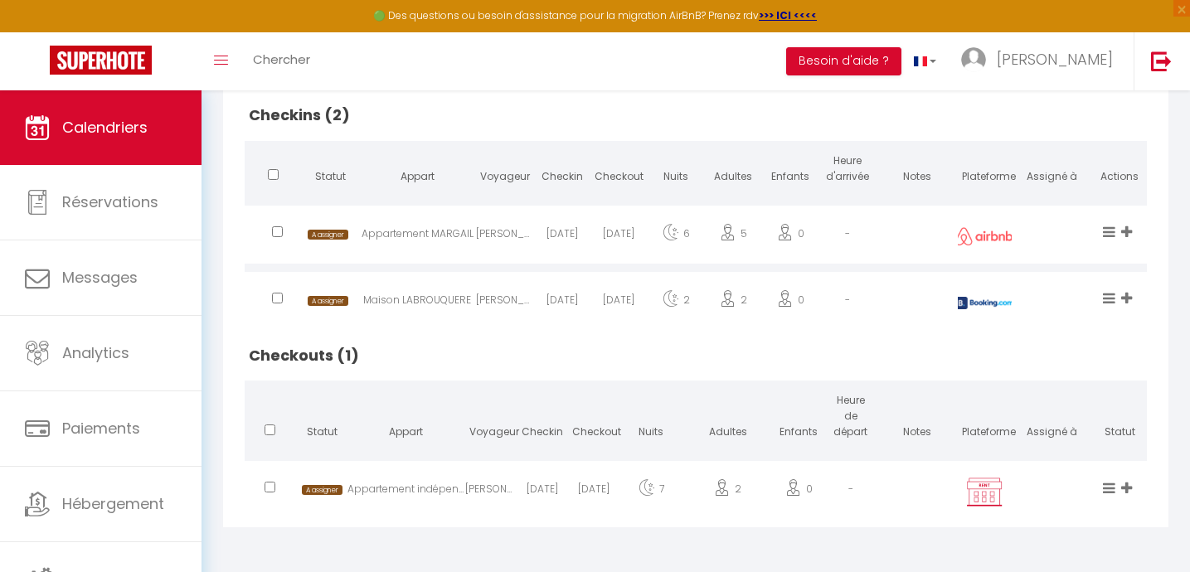
click at [1124, 487] on icon at bounding box center [1126, 488] width 11 height 14
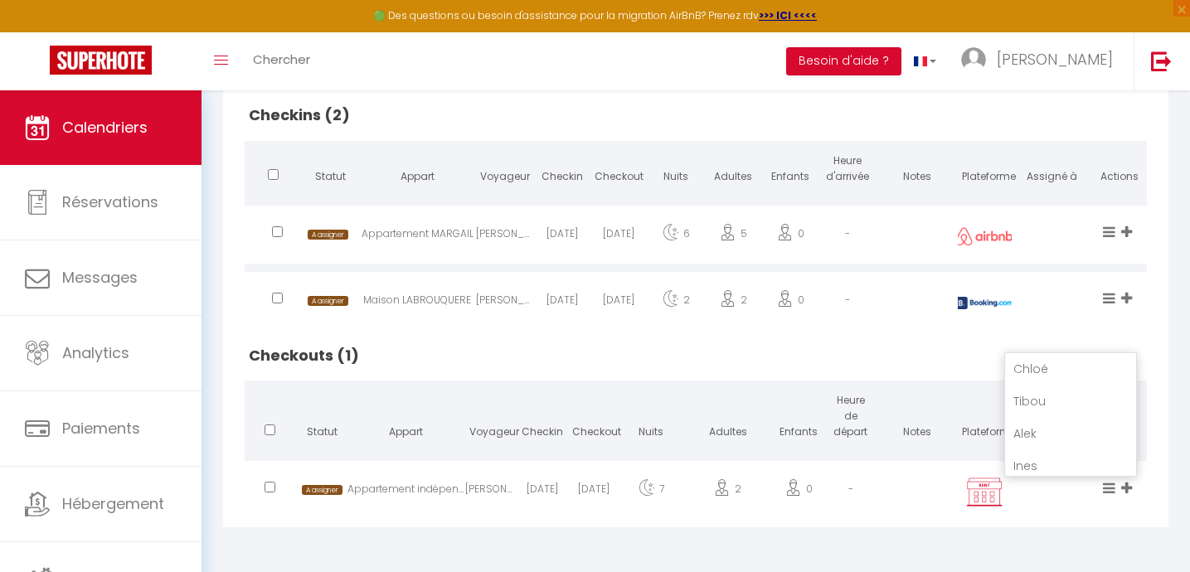
click at [1124, 487] on icon at bounding box center [1126, 488] width 11 height 14
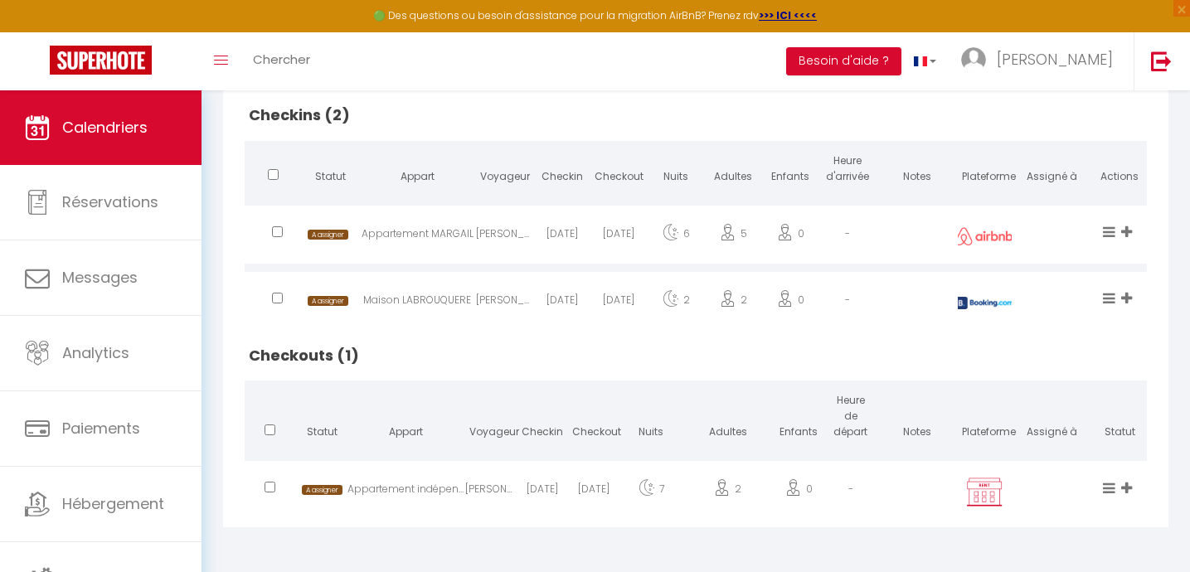
click at [1129, 486] on icon at bounding box center [1126, 488] width 11 height 14
click at [1053, 437] on li "[PERSON_NAME]" at bounding box center [1070, 440] width 131 height 32
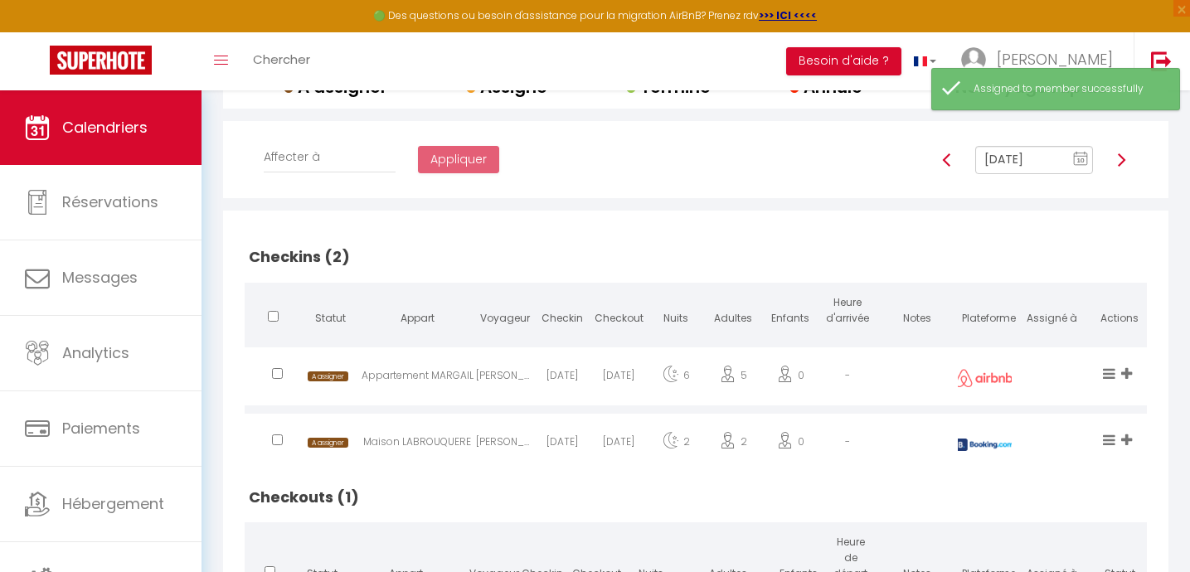
scroll to position [259, 0]
click at [1123, 165] on img at bounding box center [1120, 161] width 13 height 13
type input "[DATE]"
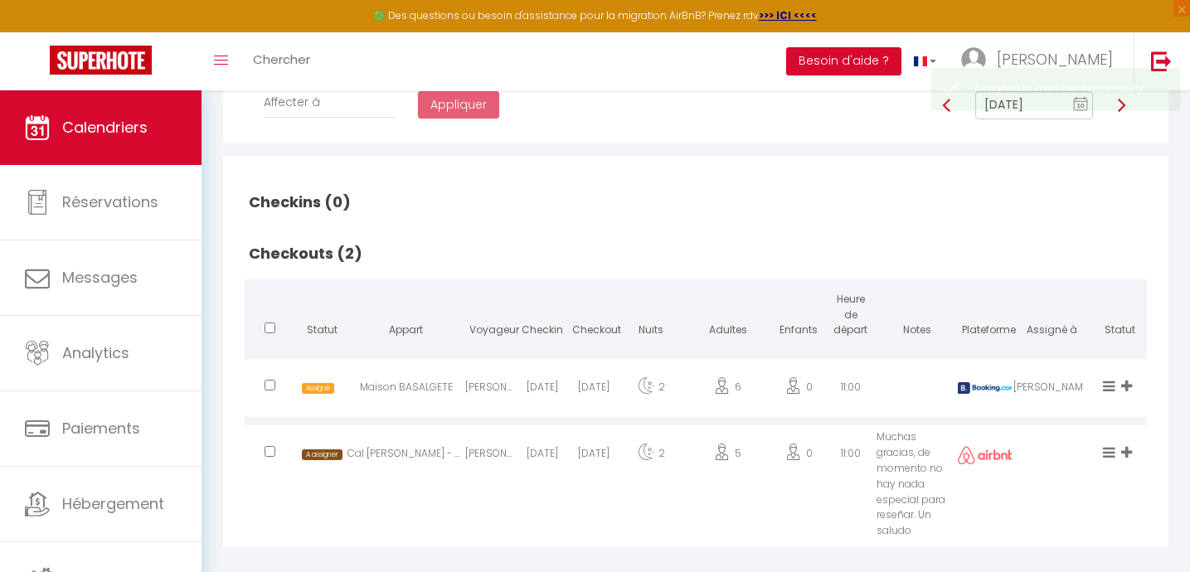
scroll to position [319, 0]
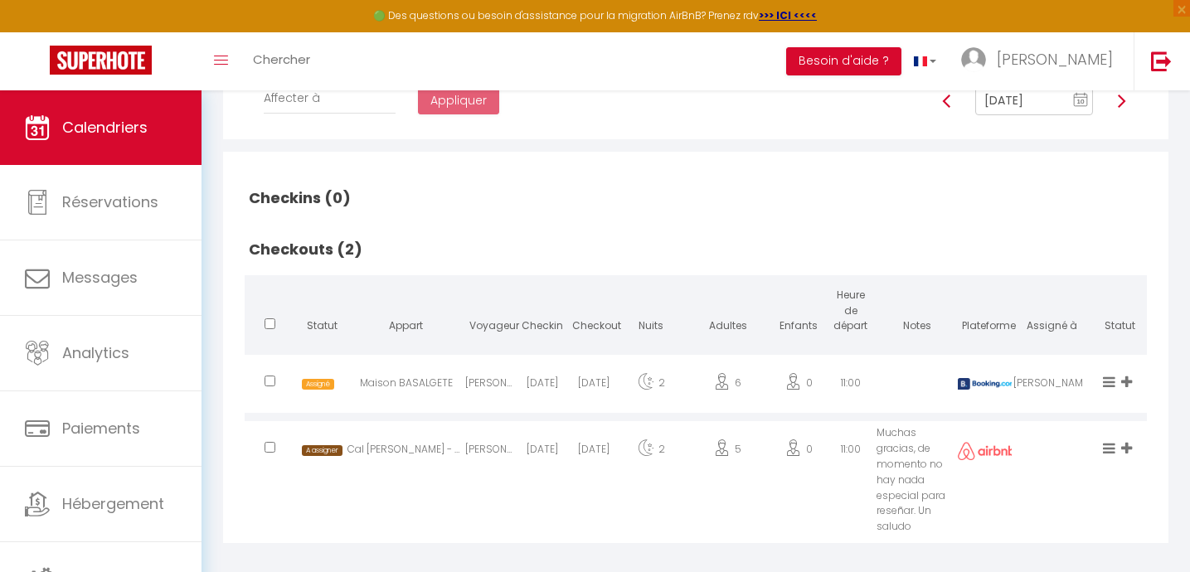
click at [838, 383] on div "11:00" at bounding box center [849, 386] width 51 height 54
select select "1"
select select "37502"
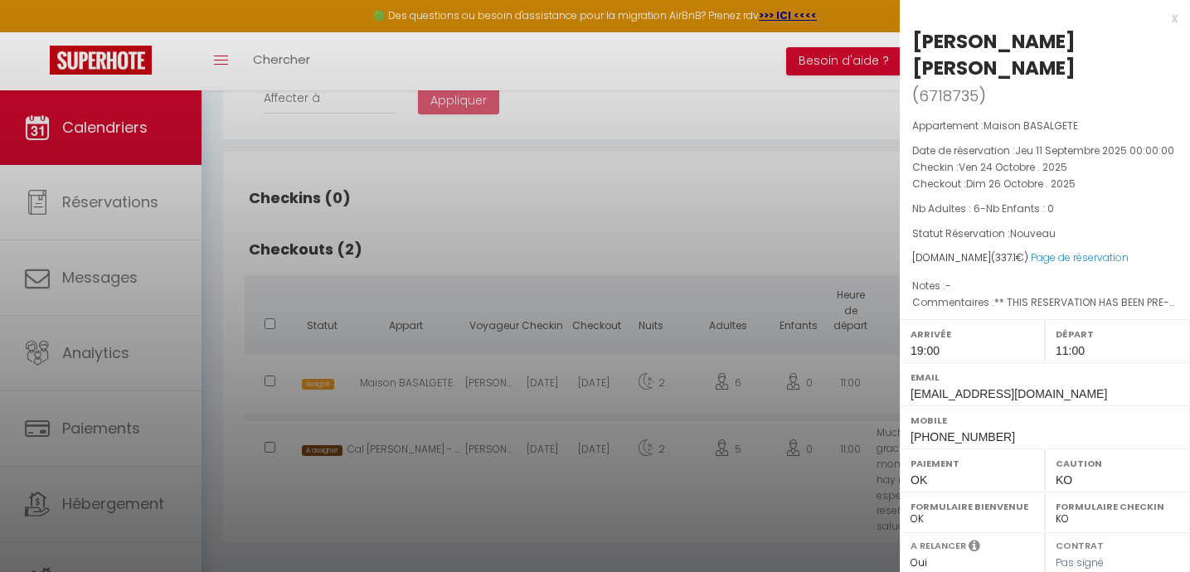
click at [665, 216] on div at bounding box center [595, 286] width 1190 height 572
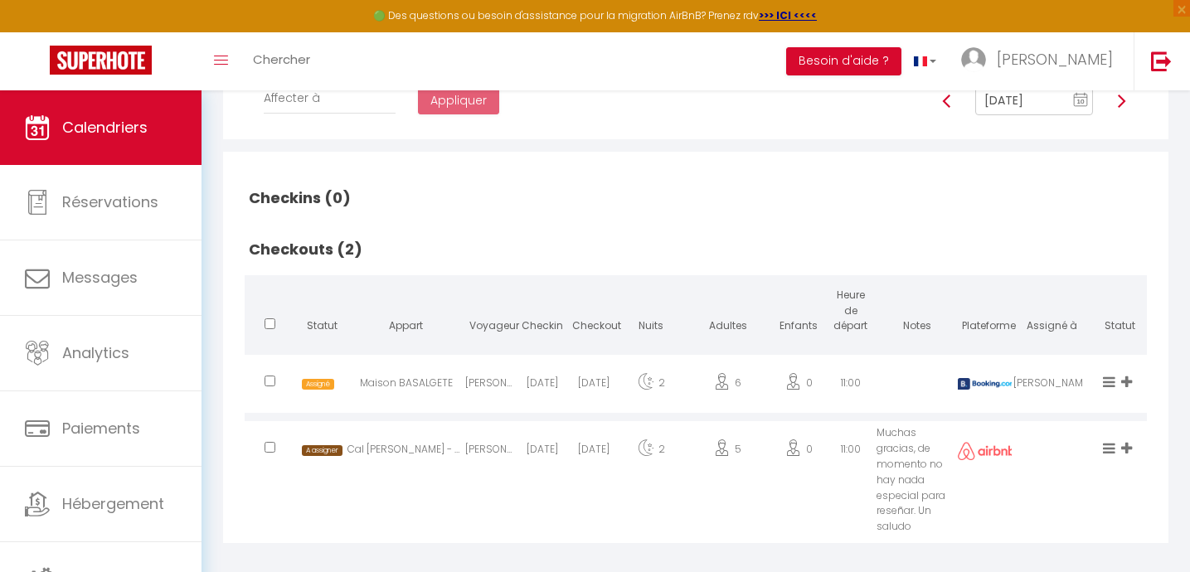
click at [1128, 448] on icon at bounding box center [1126, 448] width 11 height 14
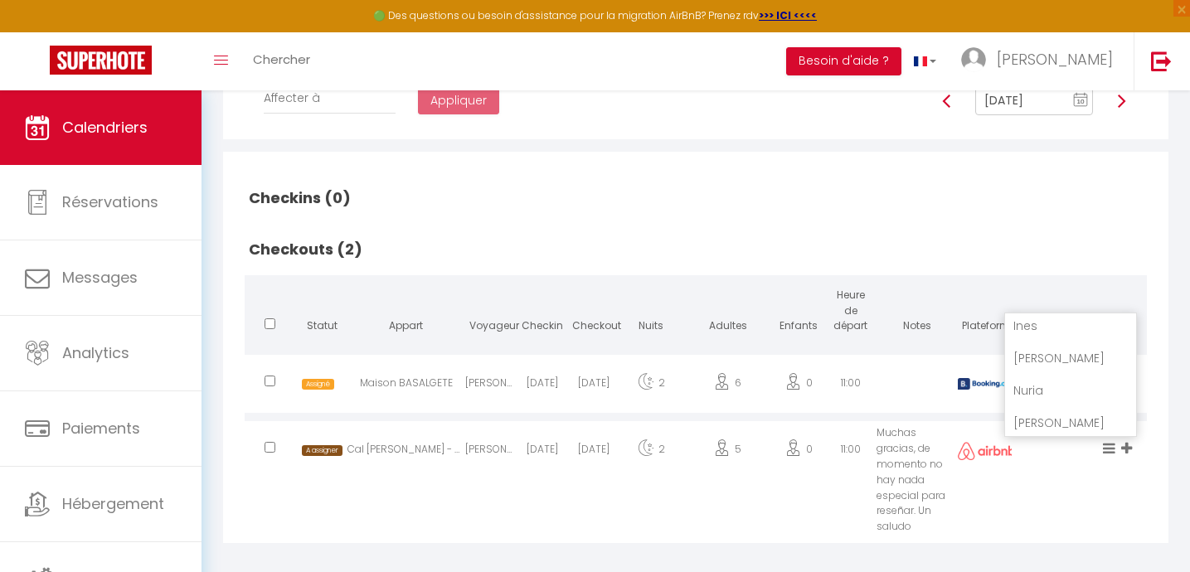
click at [1048, 355] on li "[PERSON_NAME]" at bounding box center [1070, 358] width 131 height 32
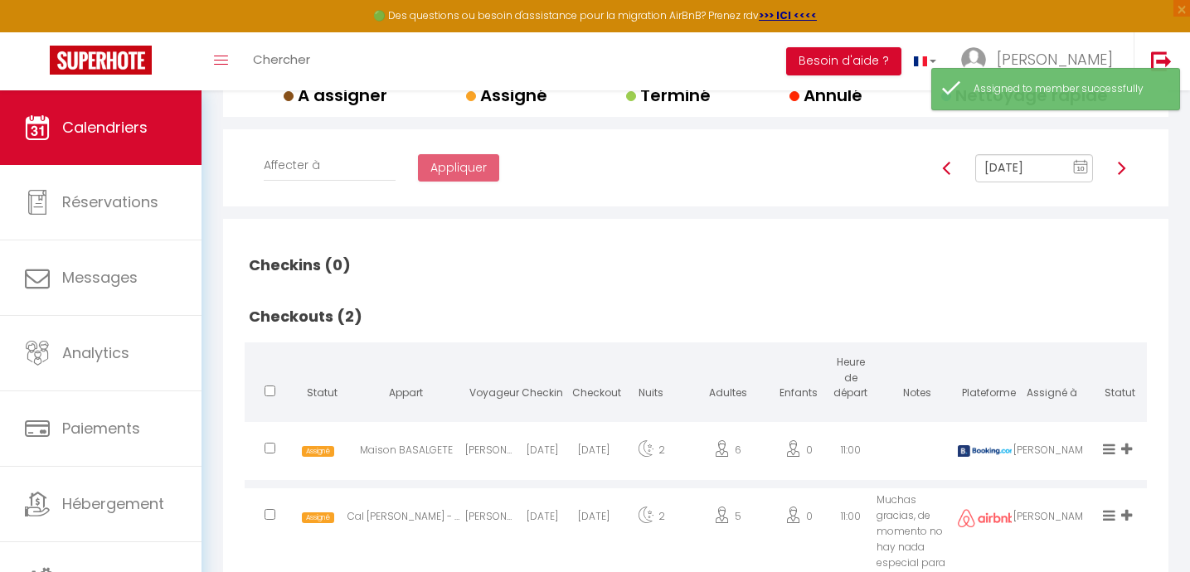
scroll to position [163, 0]
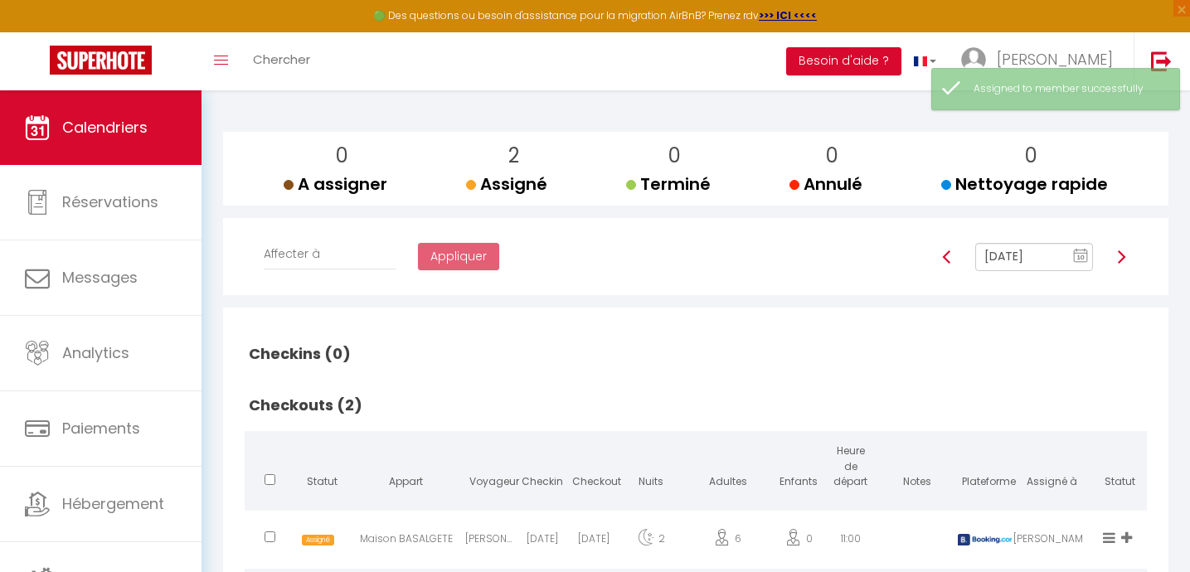
click at [1122, 253] on img at bounding box center [1120, 256] width 13 height 13
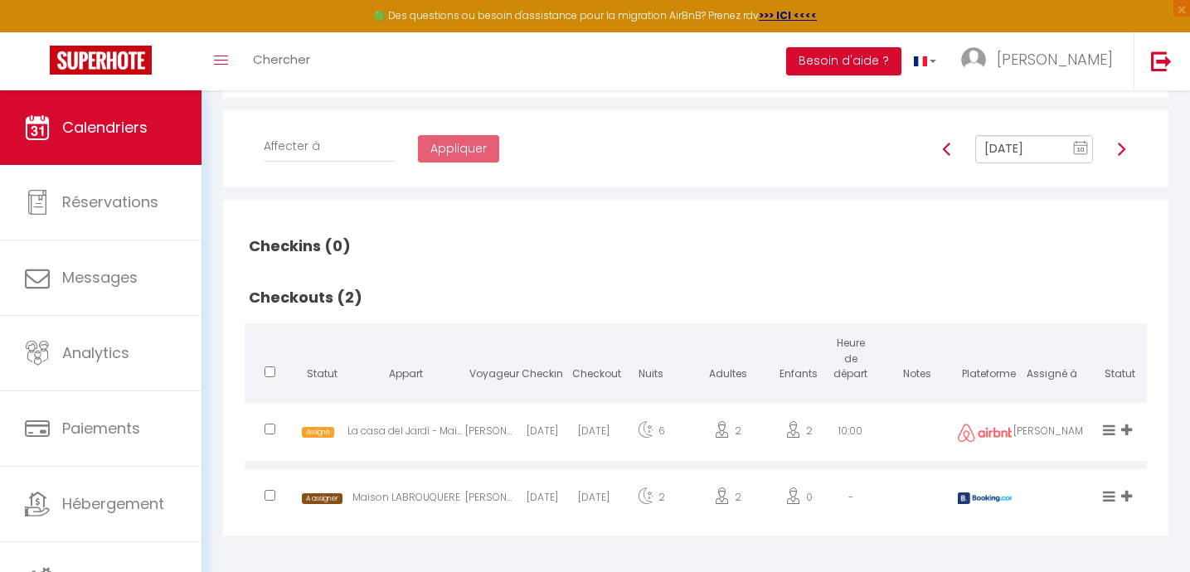
scroll to position [279, 0]
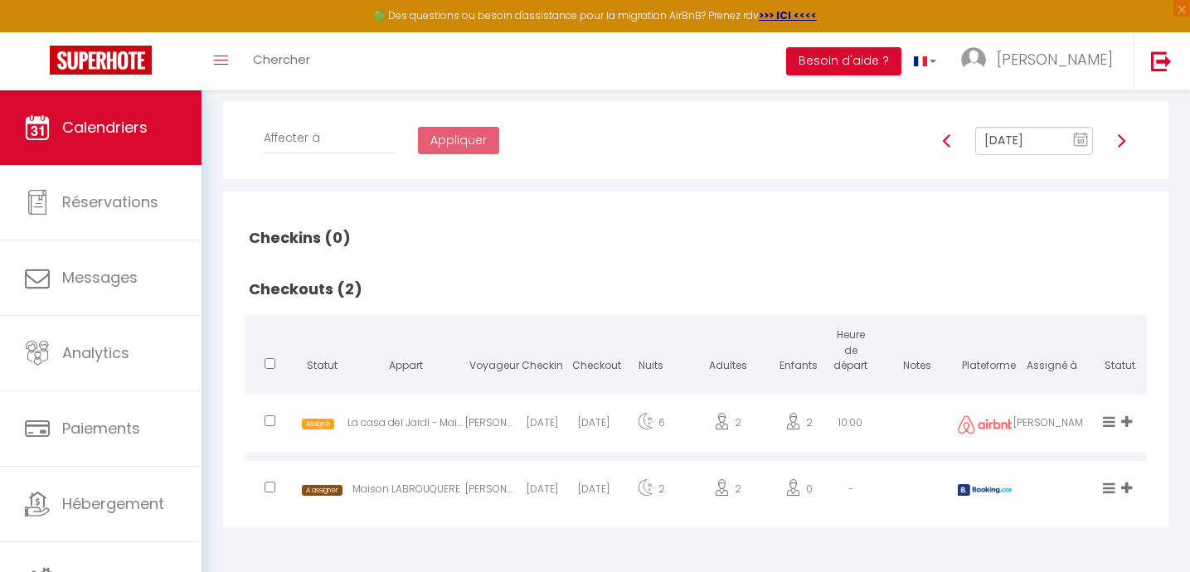
click at [1128, 487] on icon at bounding box center [1126, 488] width 11 height 14
click at [1045, 398] on li "[PERSON_NAME]" at bounding box center [1070, 398] width 131 height 32
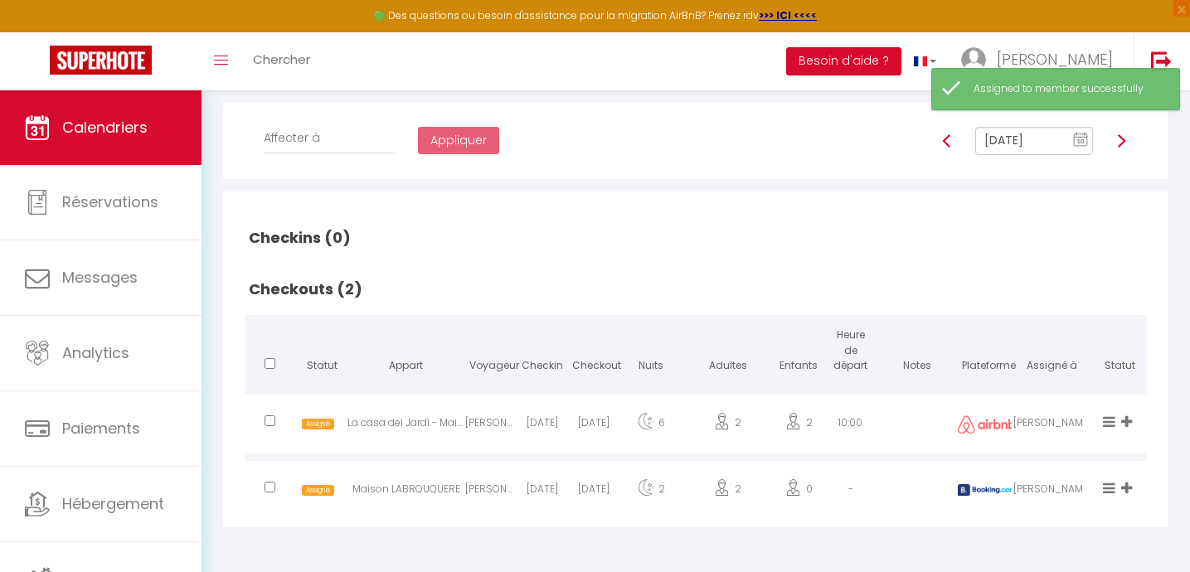
click at [1125, 140] on img at bounding box center [1120, 140] width 13 height 13
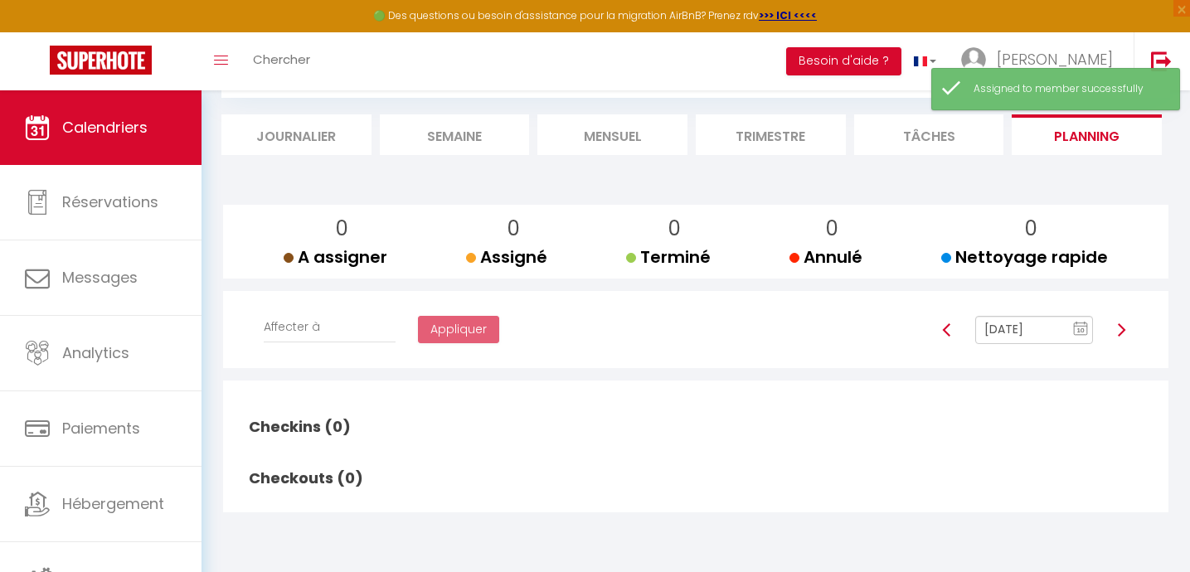
scroll to position [90, 0]
click at [1122, 327] on img at bounding box center [1120, 329] width 13 height 13
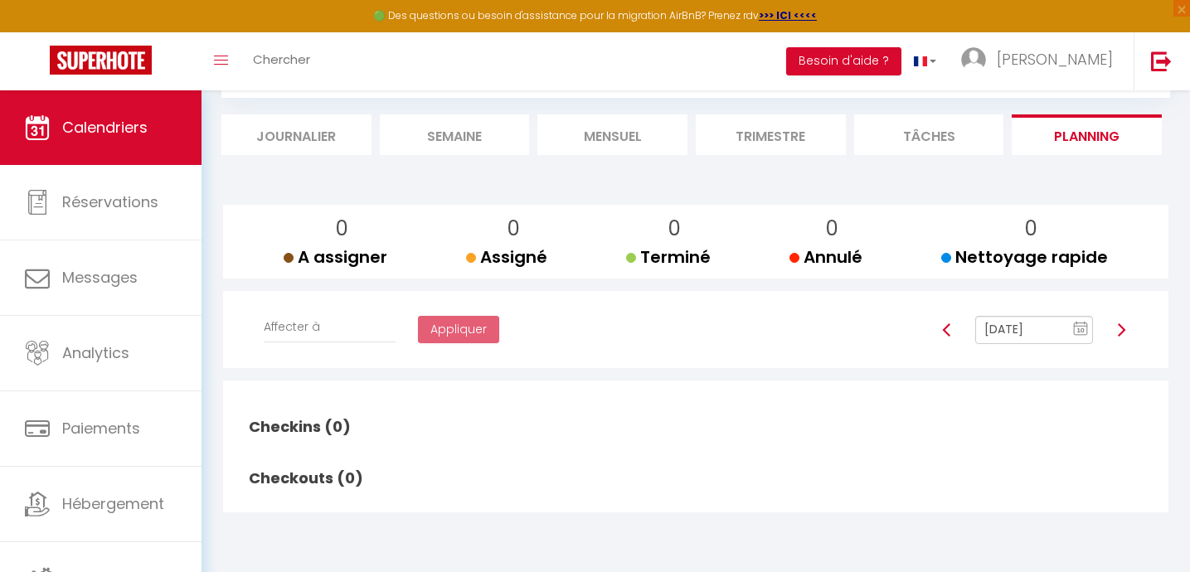
click at [1122, 327] on img at bounding box center [1120, 329] width 13 height 13
type input "[DATE]"
checkbox input "false"
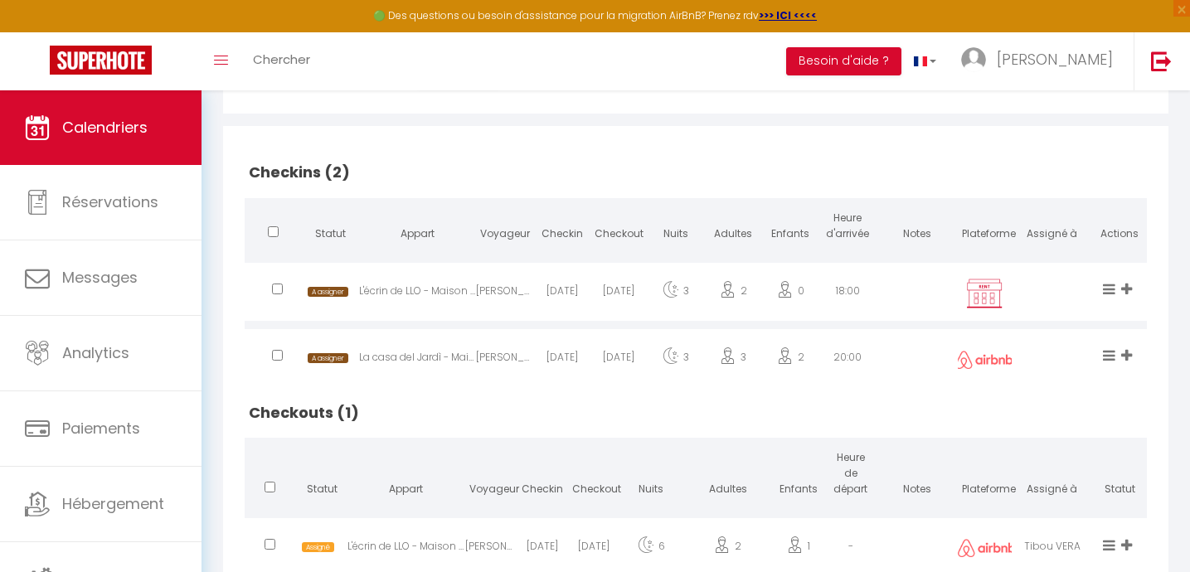
scroll to position [402, 0]
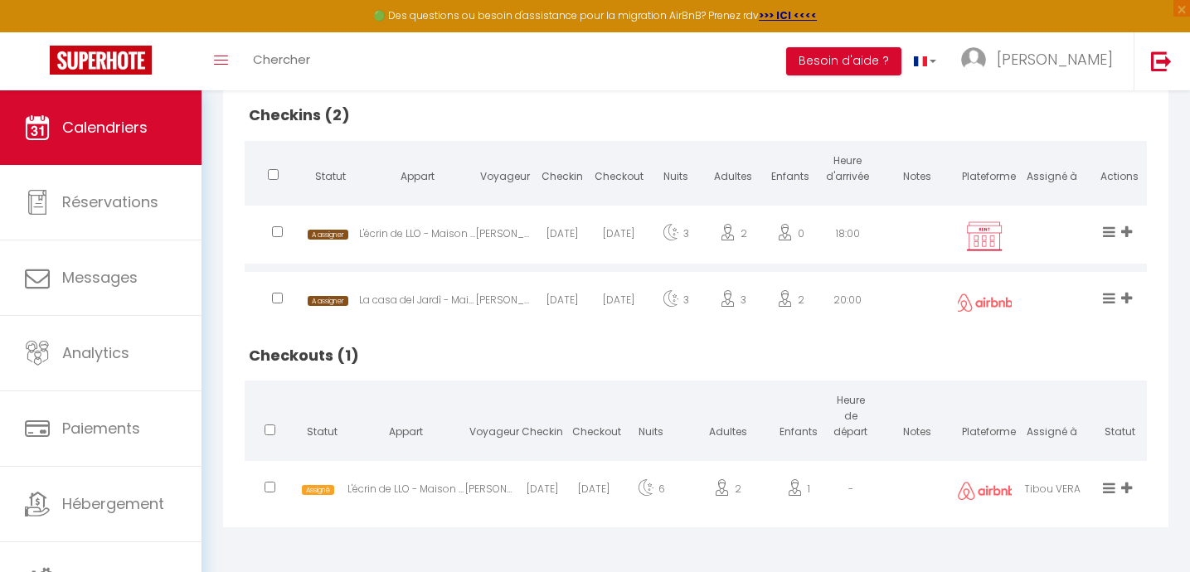
click at [1127, 486] on icon at bounding box center [1126, 488] width 11 height 14
click at [1040, 411] on li "[PERSON_NAME]" at bounding box center [1070, 409] width 131 height 32
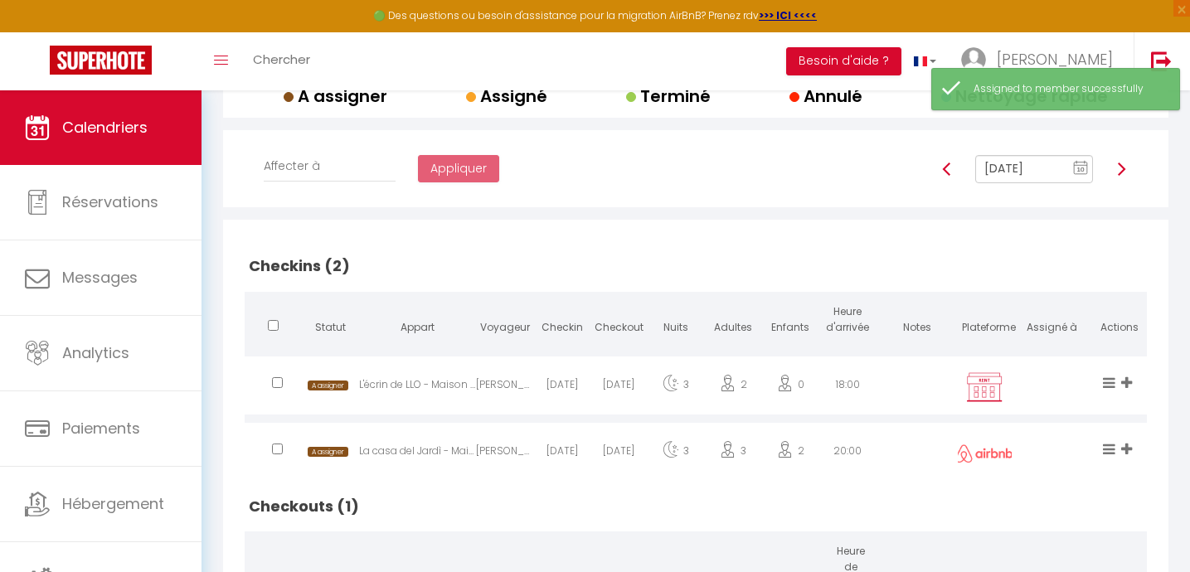
scroll to position [141, 0]
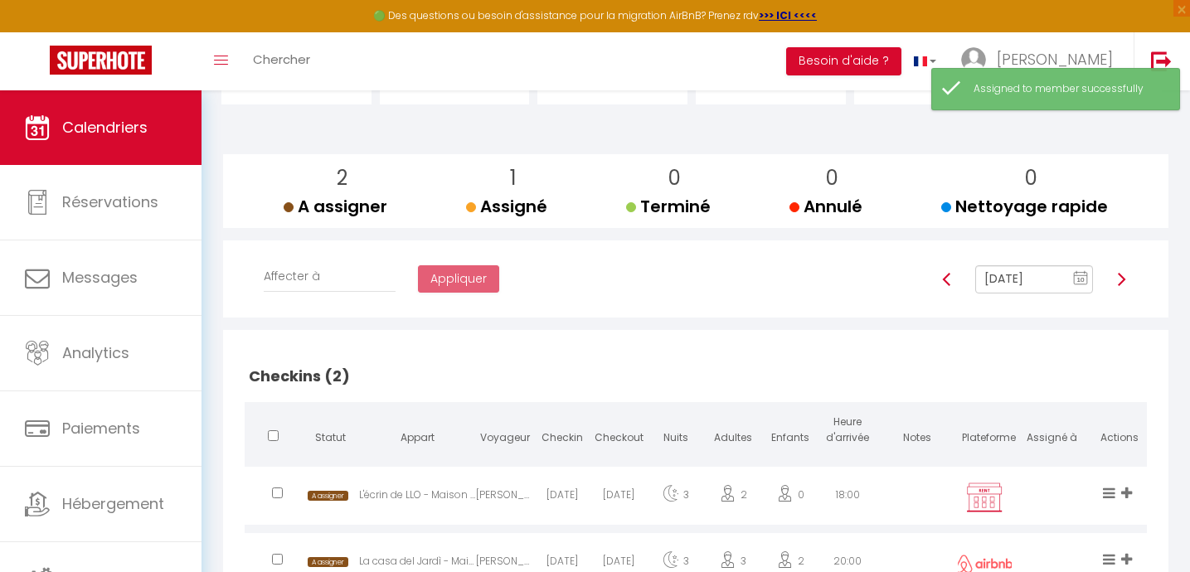
click at [1121, 277] on img at bounding box center [1120, 279] width 13 height 13
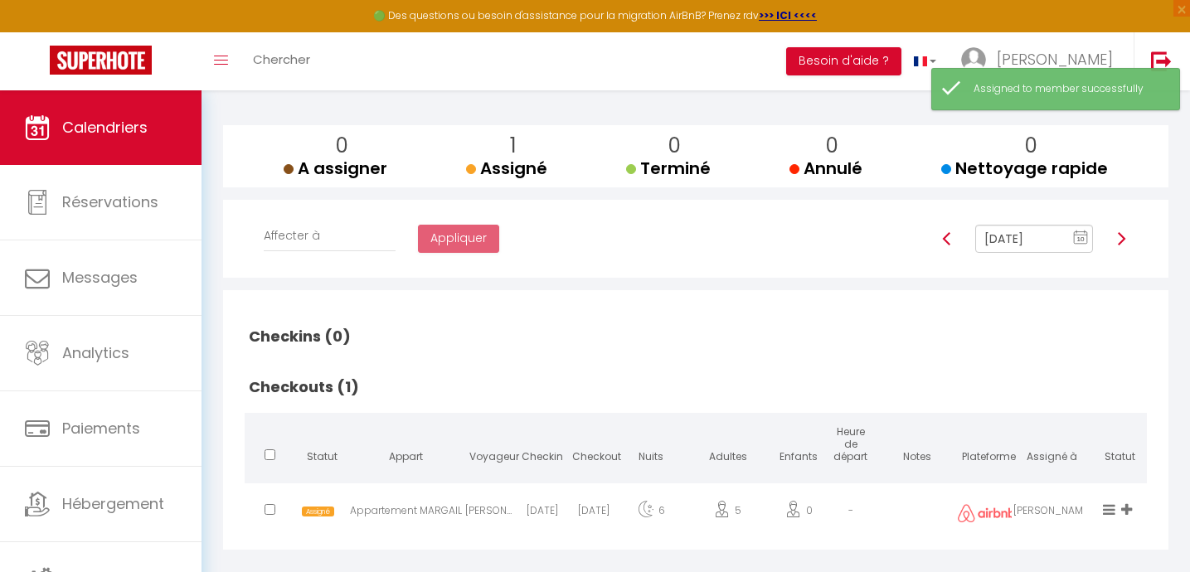
scroll to position [192, 0]
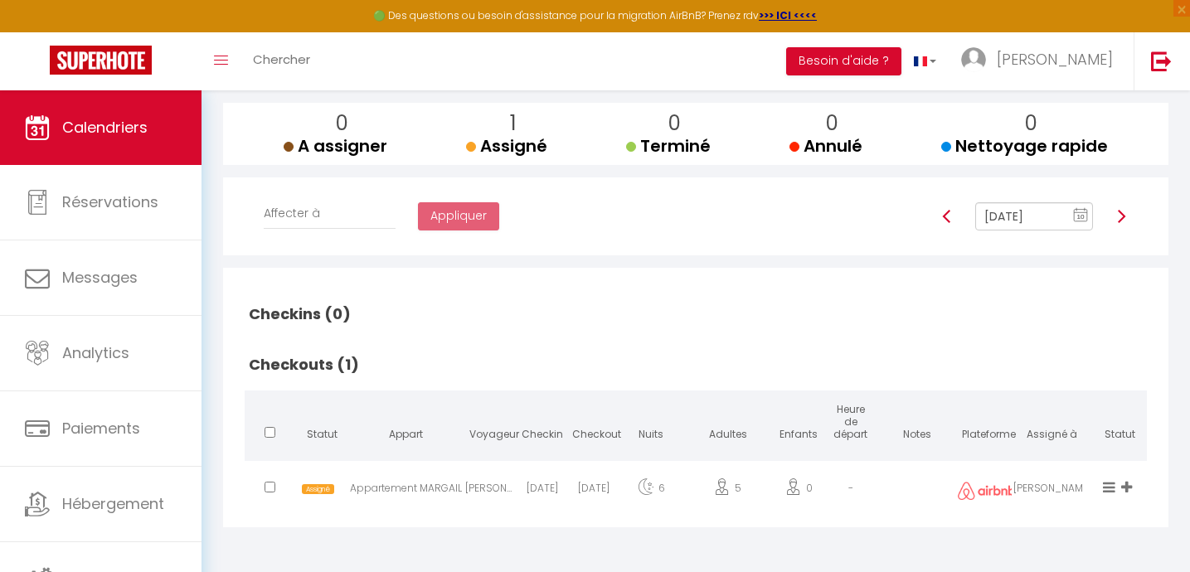
click at [1121, 211] on img at bounding box center [1120, 216] width 13 height 13
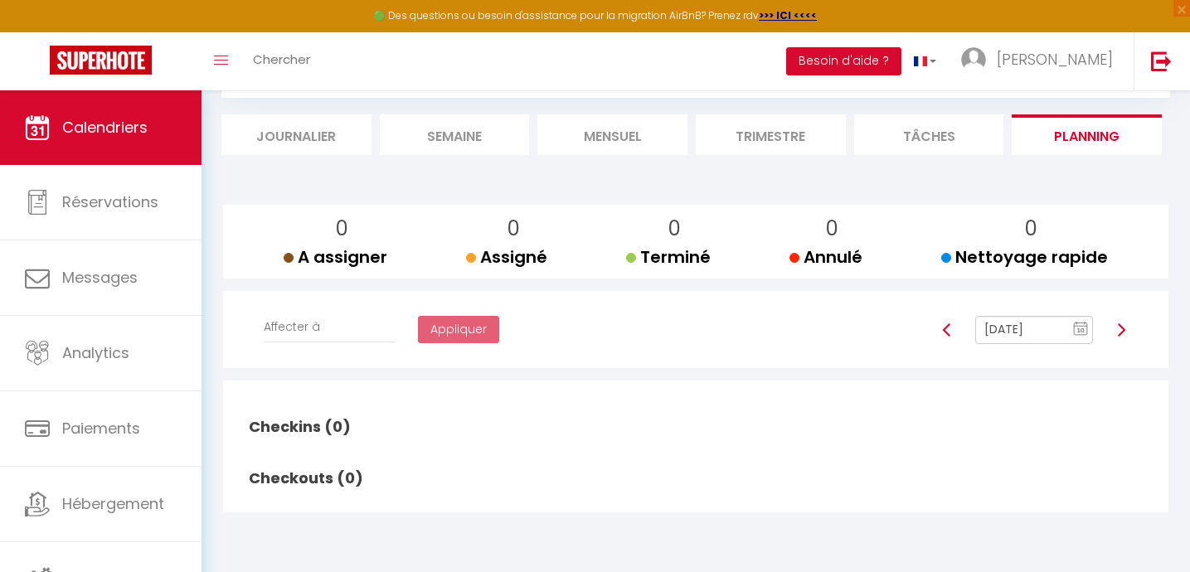
click at [1125, 323] on img at bounding box center [1120, 329] width 13 height 13
type input "[DATE]"
checkbox input "false"
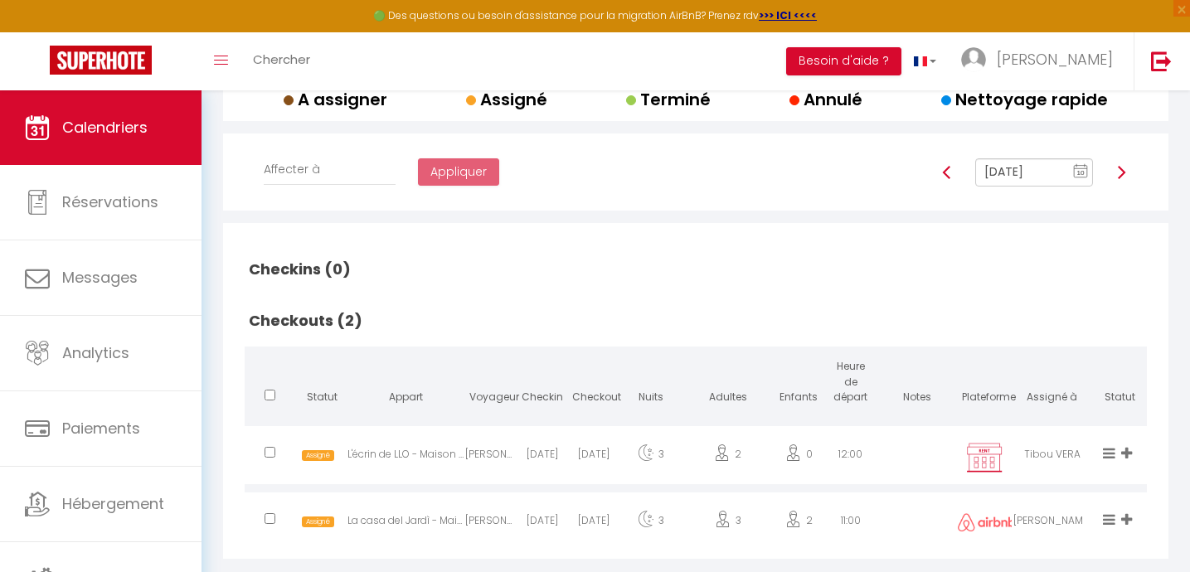
scroll to position [279, 0]
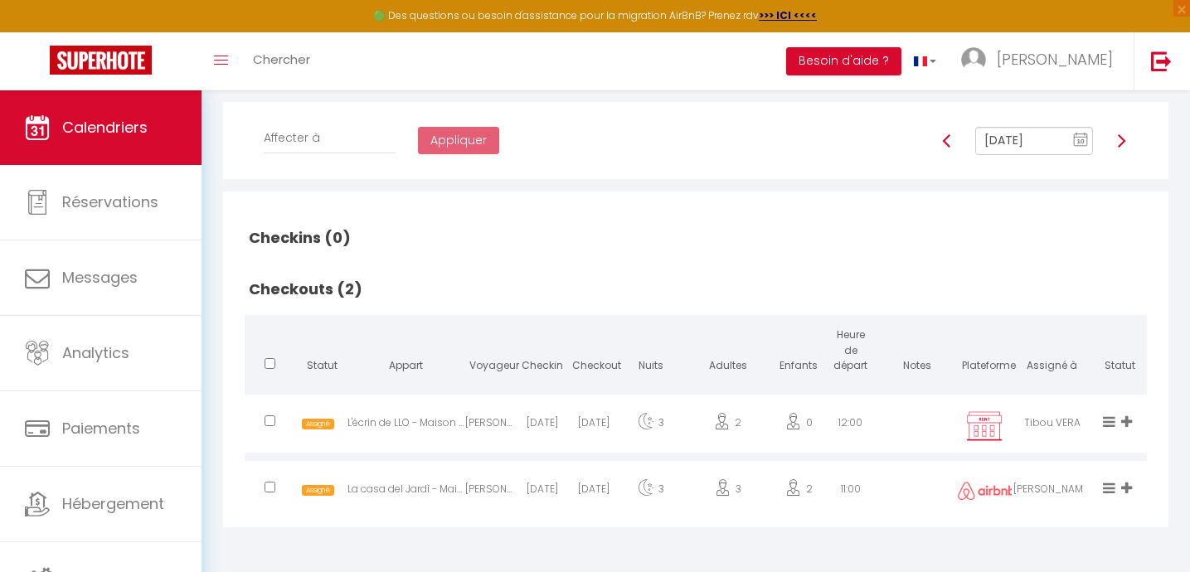
click at [1125, 420] on icon at bounding box center [1126, 421] width 11 height 14
click at [1037, 302] on li "Désassigner" at bounding box center [1070, 303] width 131 height 32
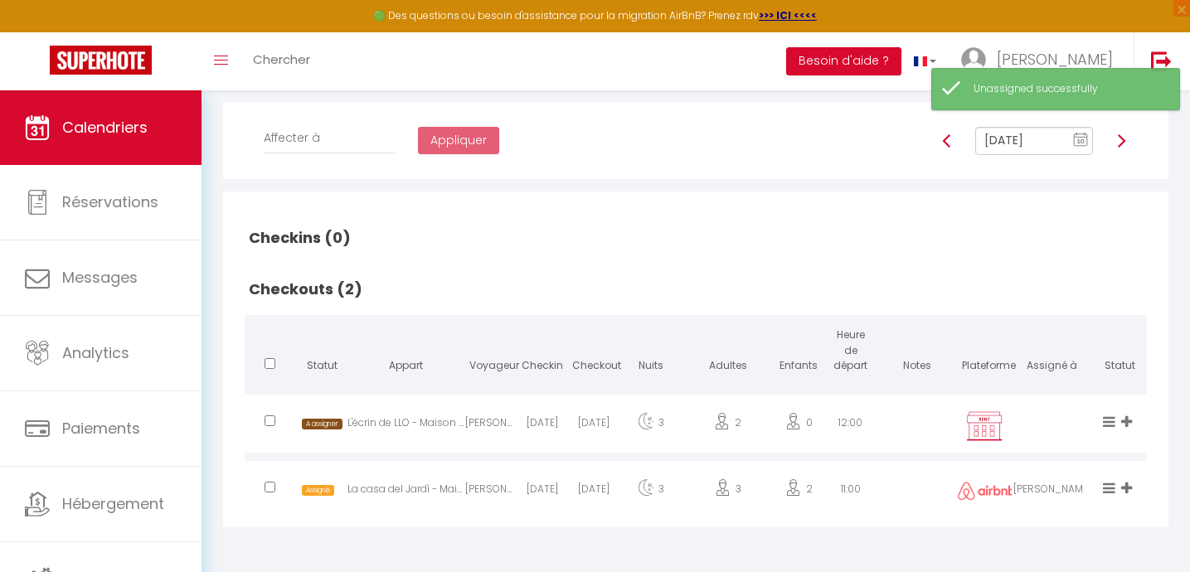
click at [1123, 138] on img at bounding box center [1120, 140] width 13 height 13
type input "[DATE]"
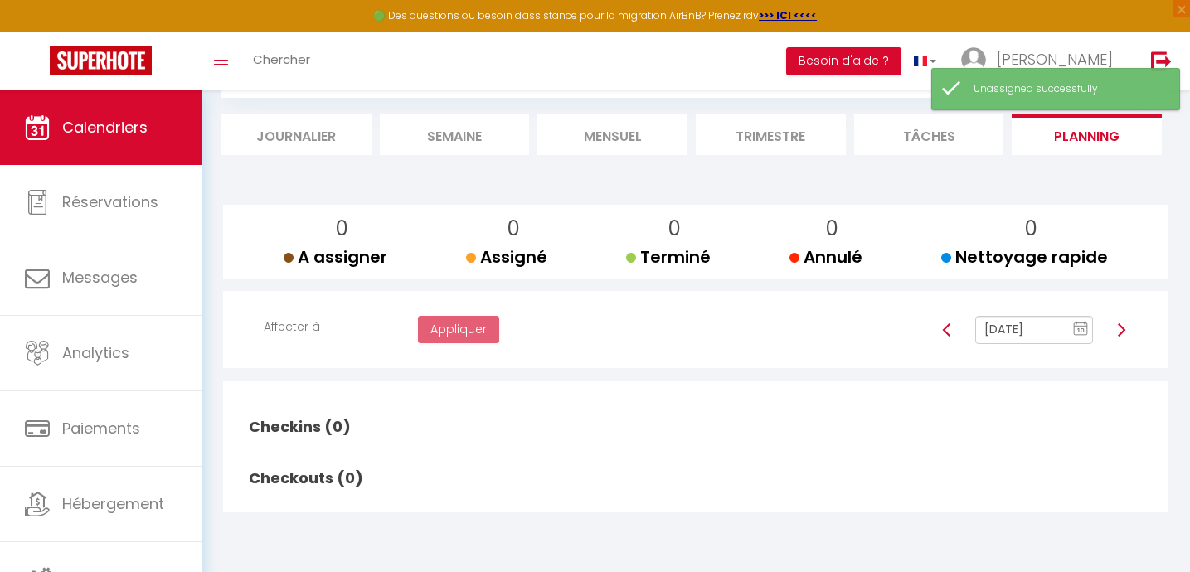
click at [1123, 138] on li "Planning" at bounding box center [1086, 134] width 150 height 41
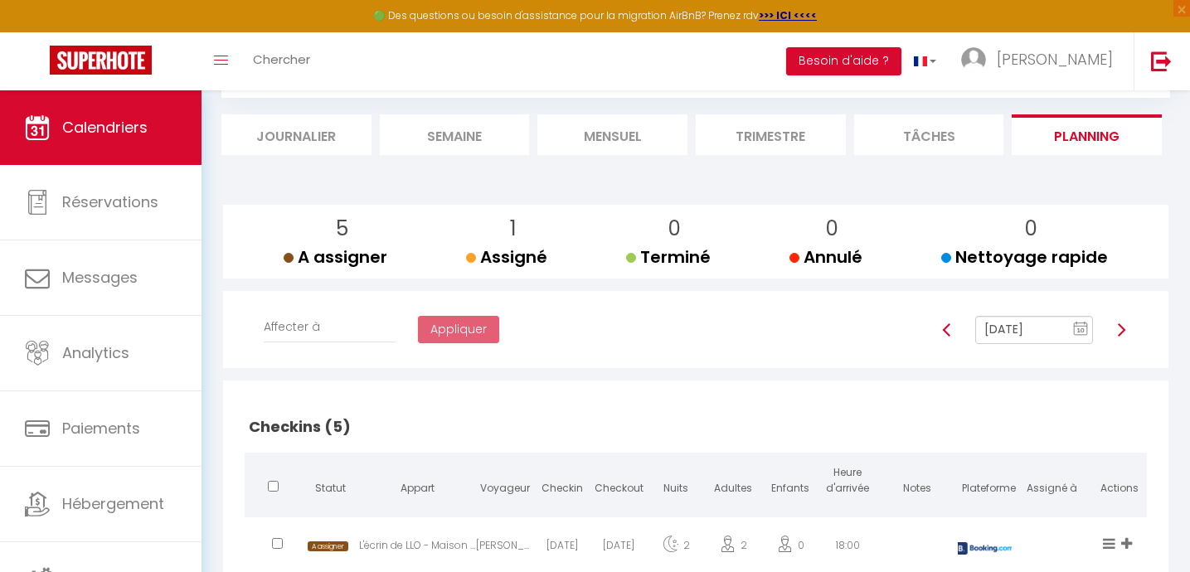
click at [599, 143] on li "Mensuel" at bounding box center [612, 134] width 150 height 41
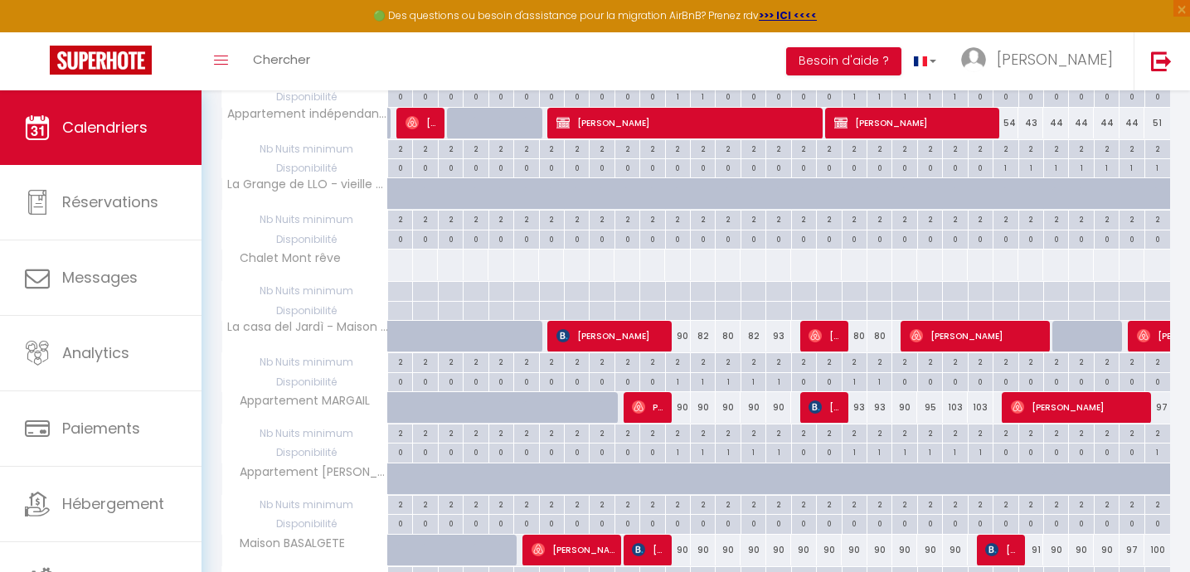
scroll to position [343, 0]
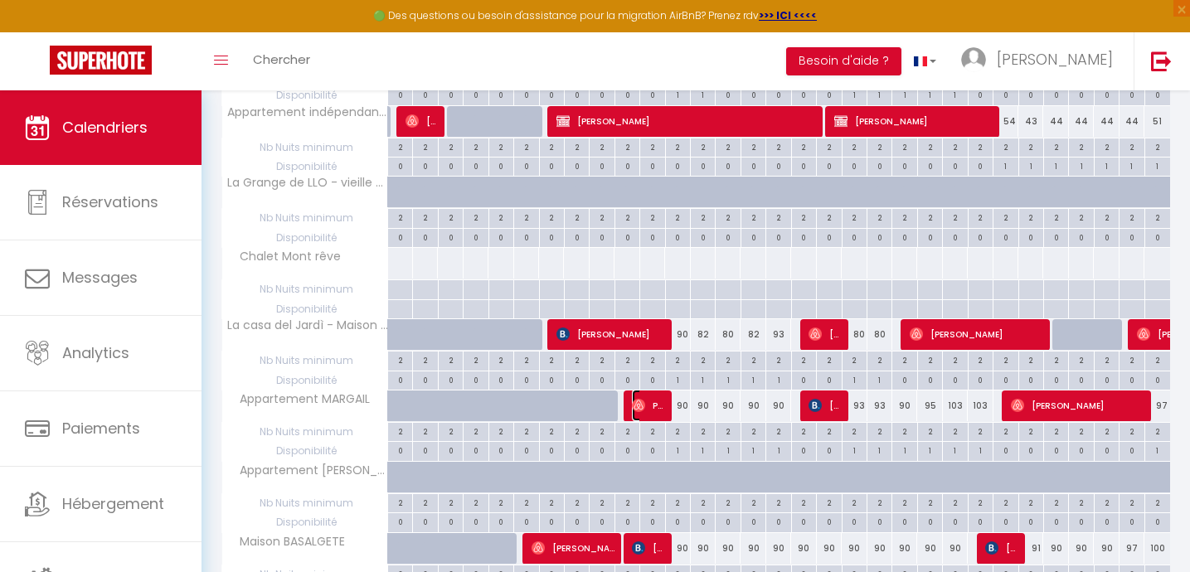
click at [649, 405] on span "Pol Espadamala" at bounding box center [648, 406] width 33 height 32
select select "OK"
select select "1"
select select "0"
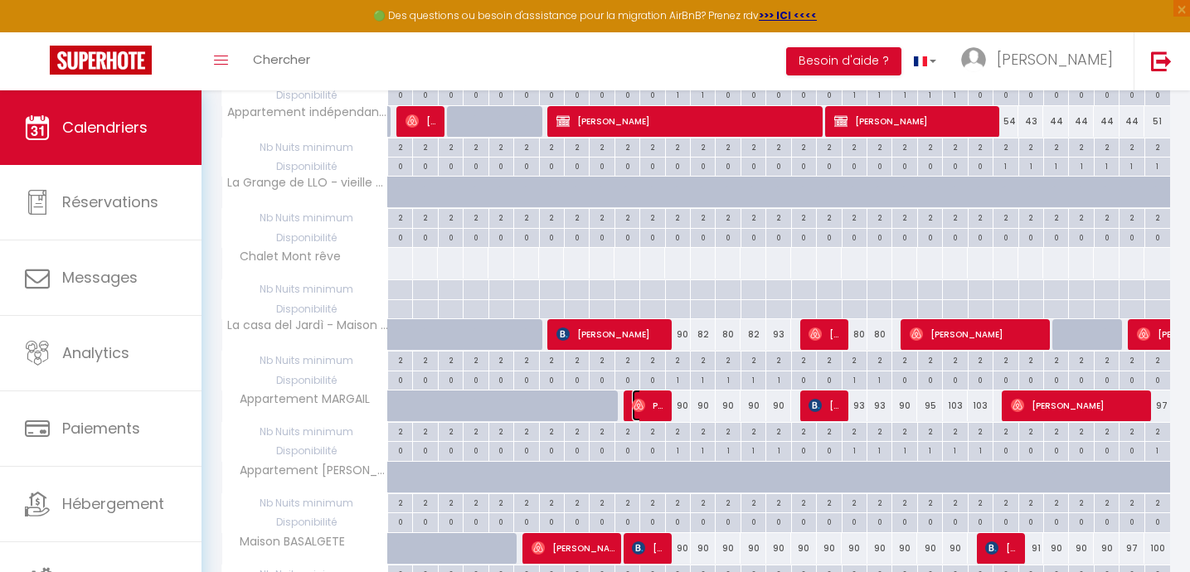
select select "1"
select select
select select "37502"
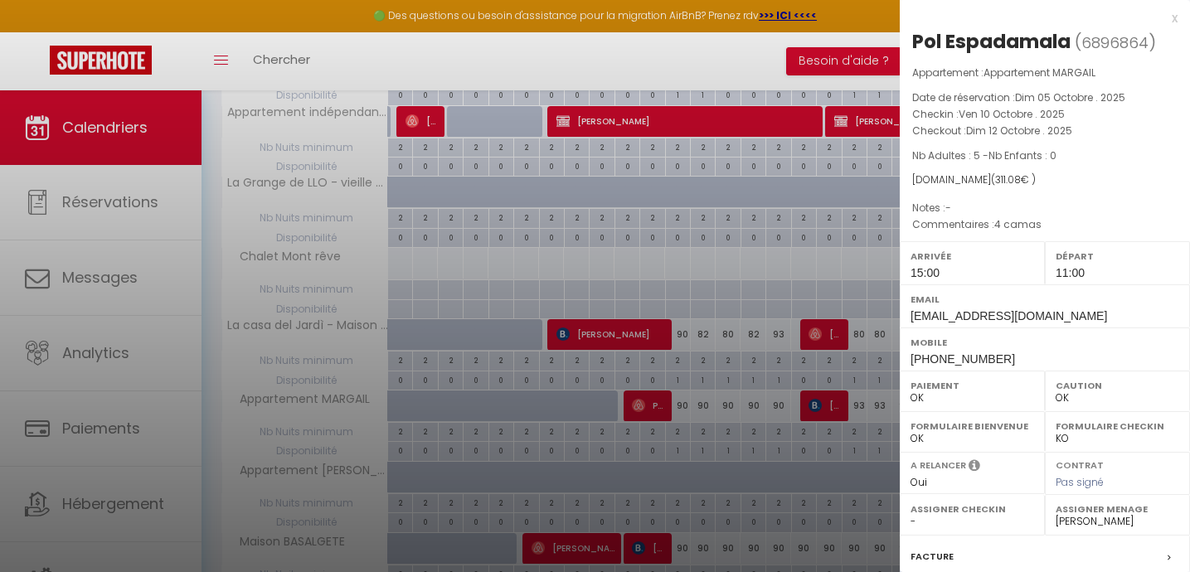
click at [554, 427] on div at bounding box center [595, 286] width 1190 height 572
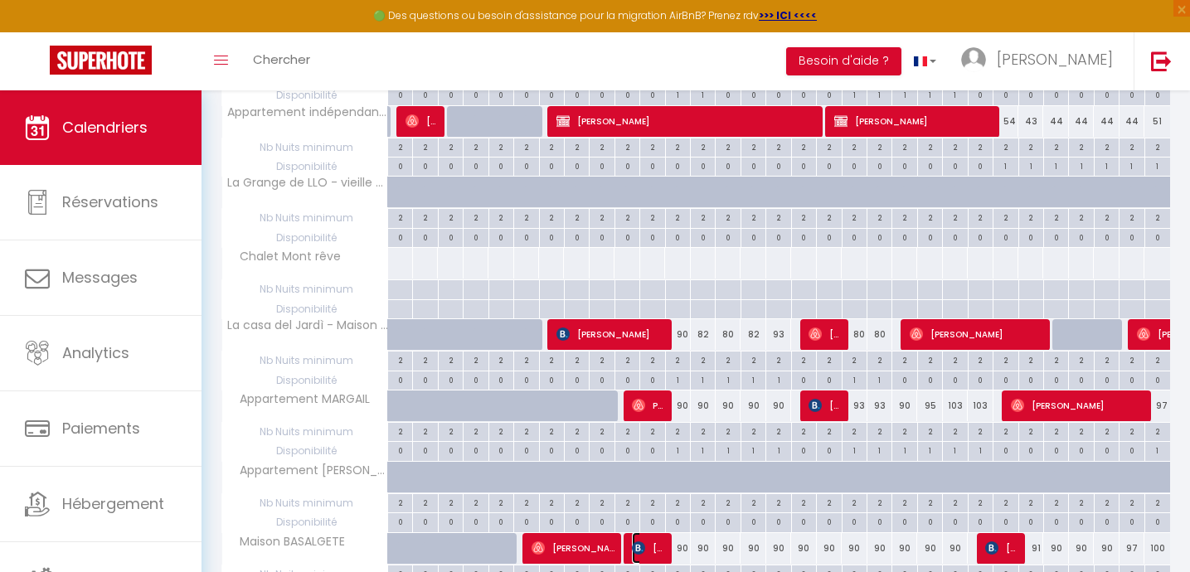
click at [648, 545] on span "[PERSON_NAME]" at bounding box center [648, 548] width 33 height 32
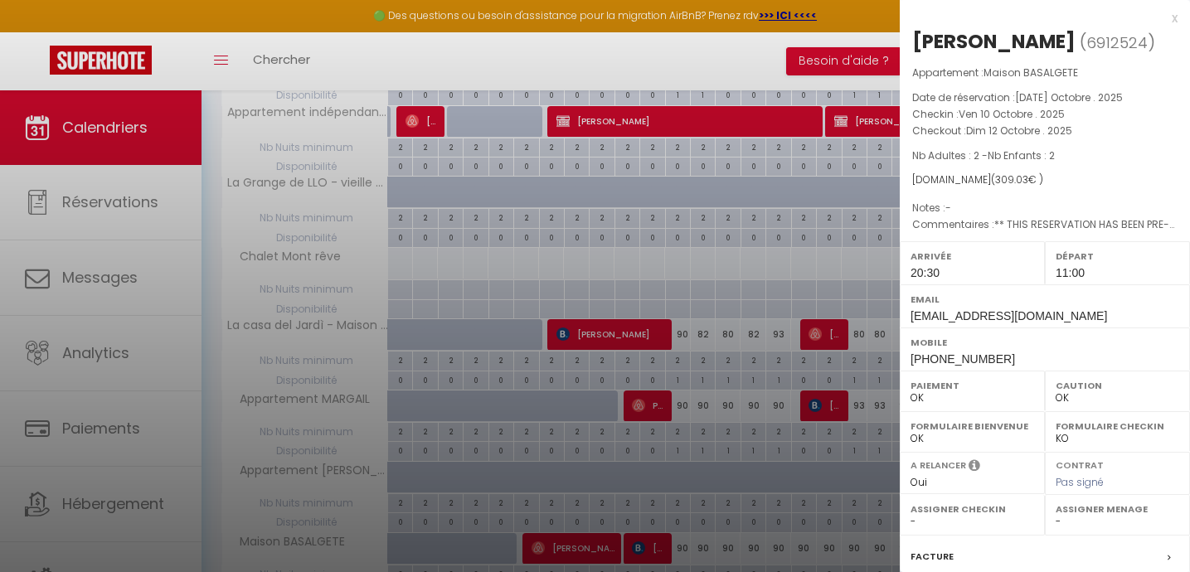
click at [1069, 525] on select "- [PERSON_NAME] [PERSON_NAME] [PERSON_NAME] [PERSON_NAME] [PERSON_NAME] [PERSON…" at bounding box center [1117, 521] width 124 height 15
select select "37502"
click at [573, 213] on div at bounding box center [595, 286] width 1190 height 572
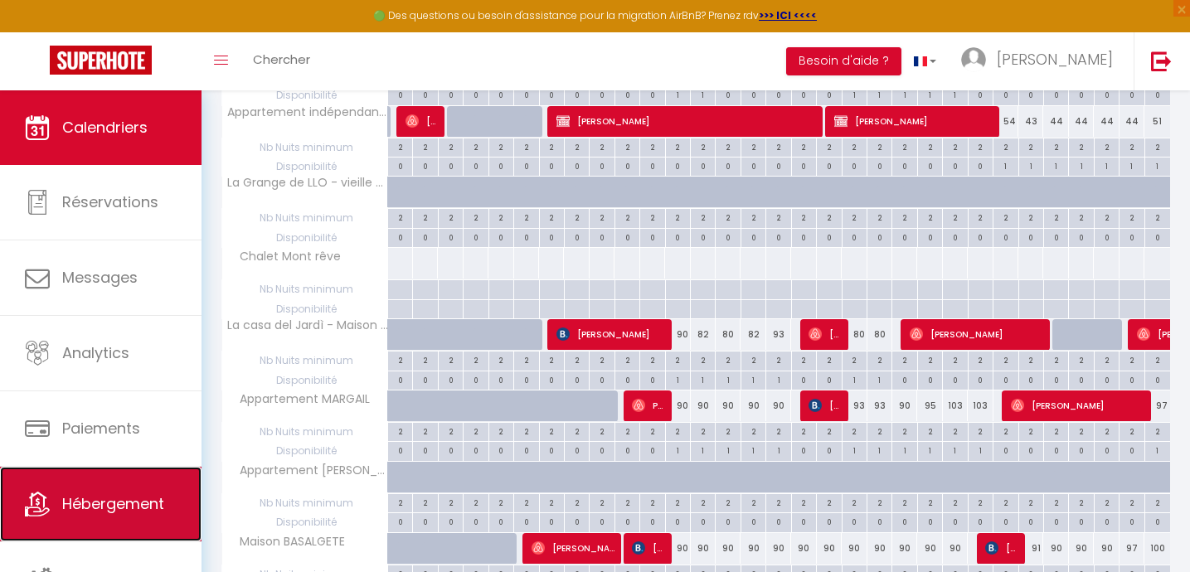
click at [120, 511] on span "Hébergement" at bounding box center [113, 503] width 102 height 21
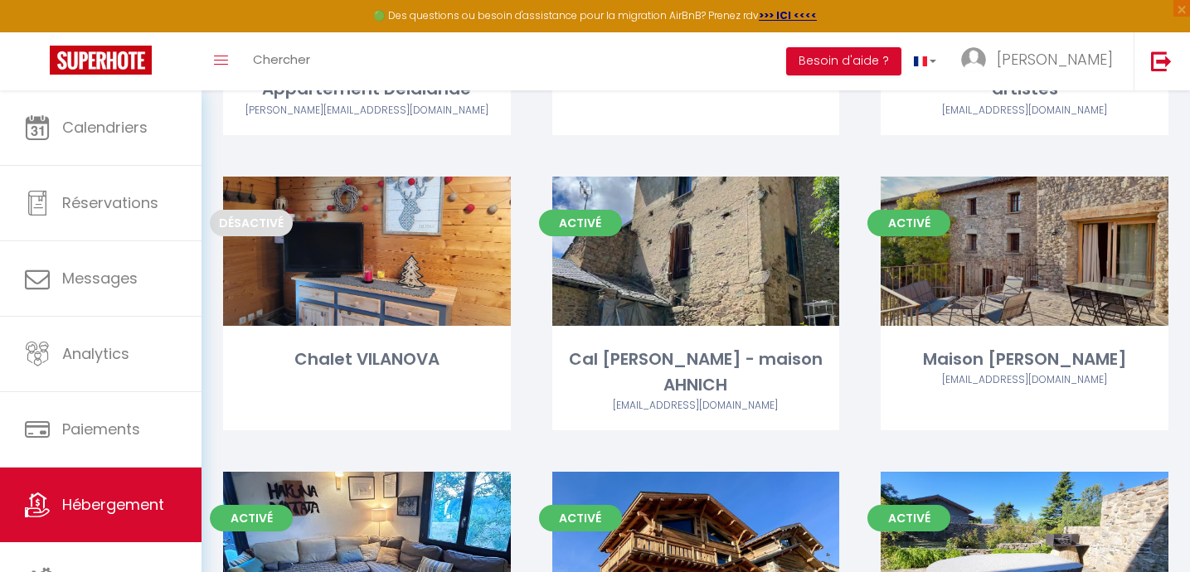
scroll to position [337, 0]
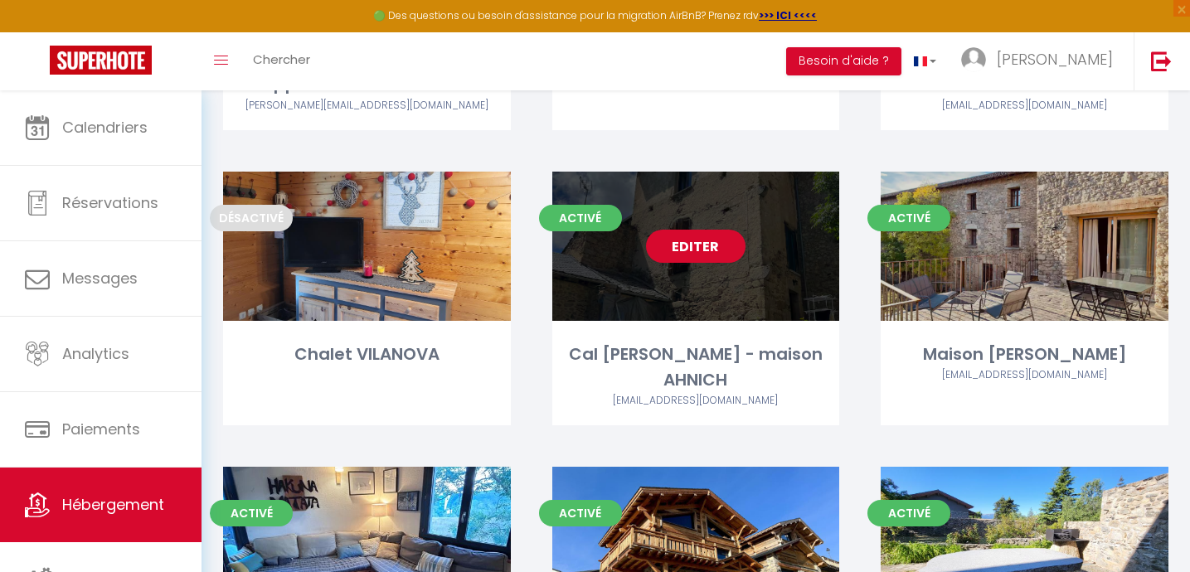
click at [686, 250] on link "Editer" at bounding box center [695, 246] width 99 height 33
select select "3"
select select "2"
select select "1"
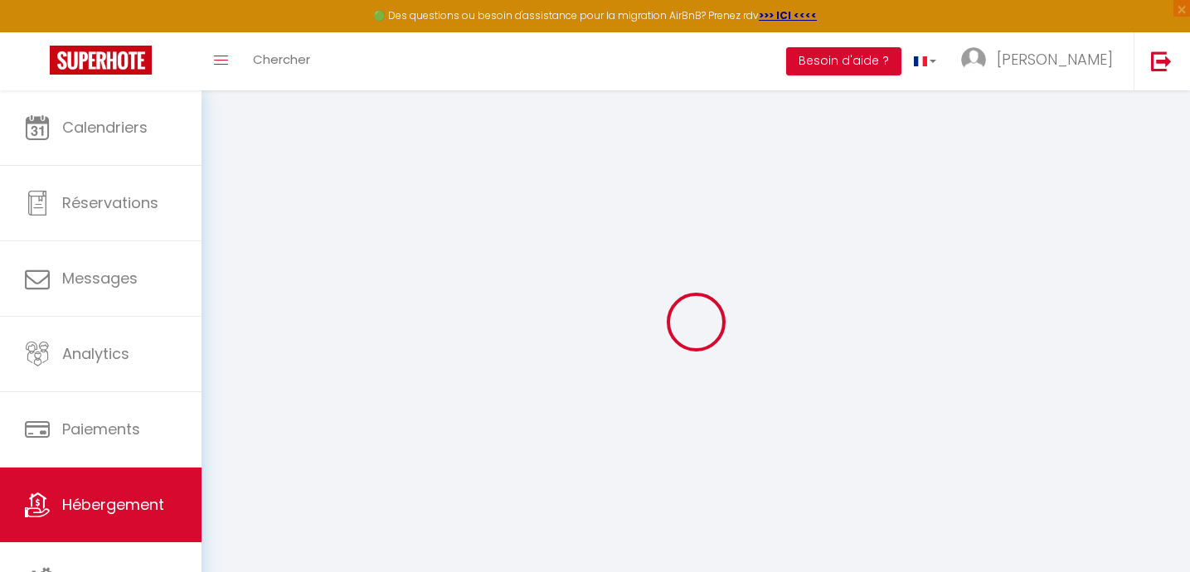
checkbox input "false"
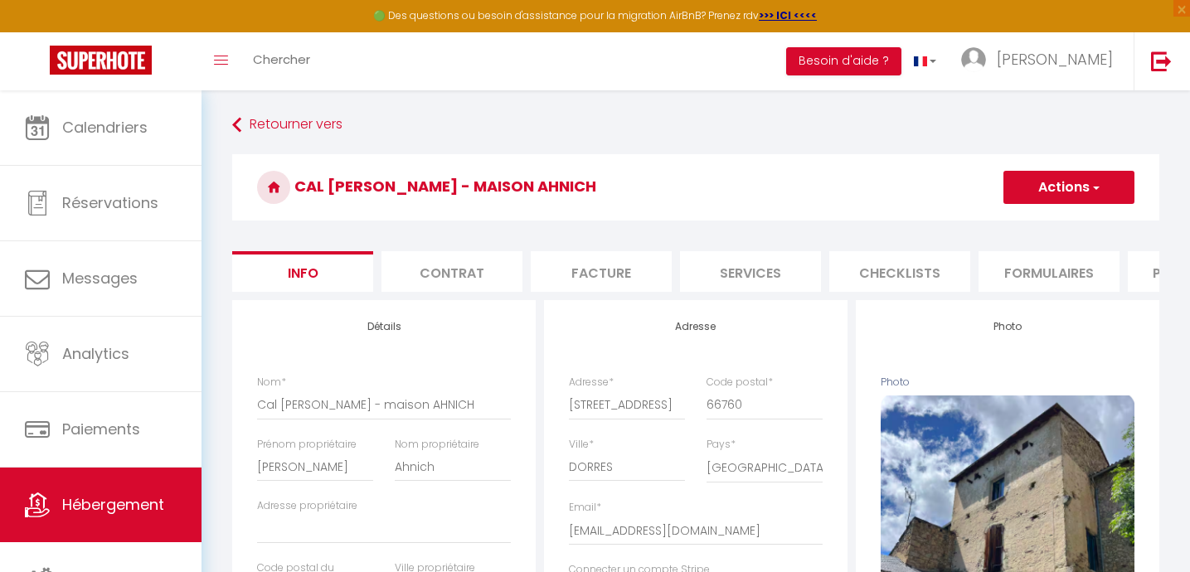
checkbox input "false"
click at [455, 276] on li "Contrat" at bounding box center [451, 271] width 141 height 41
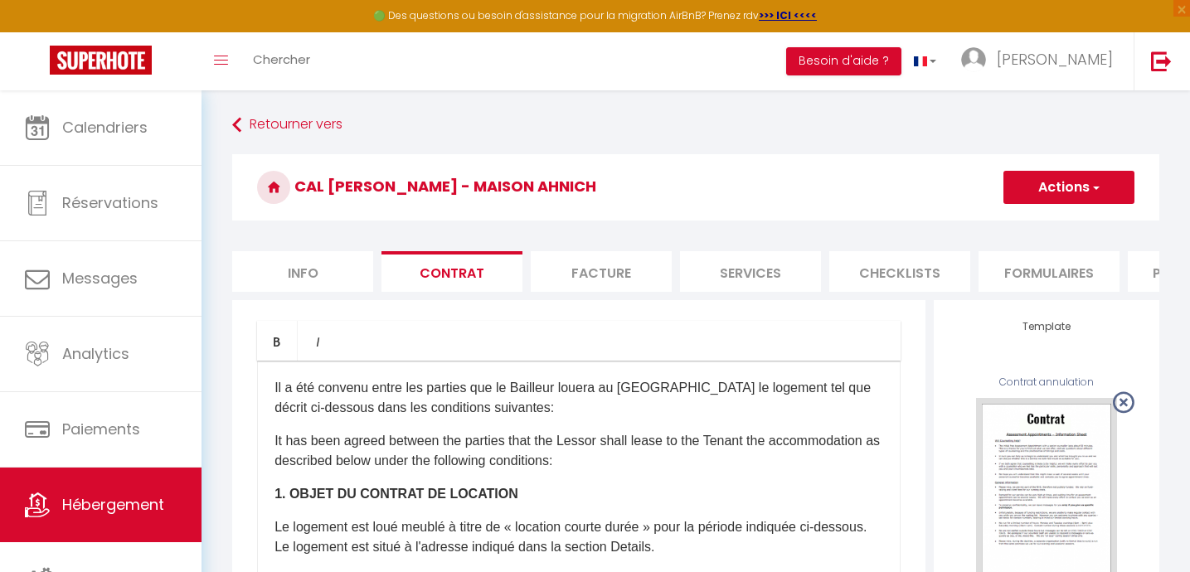
click at [1064, 190] on button "Actions" at bounding box center [1068, 187] width 131 height 33
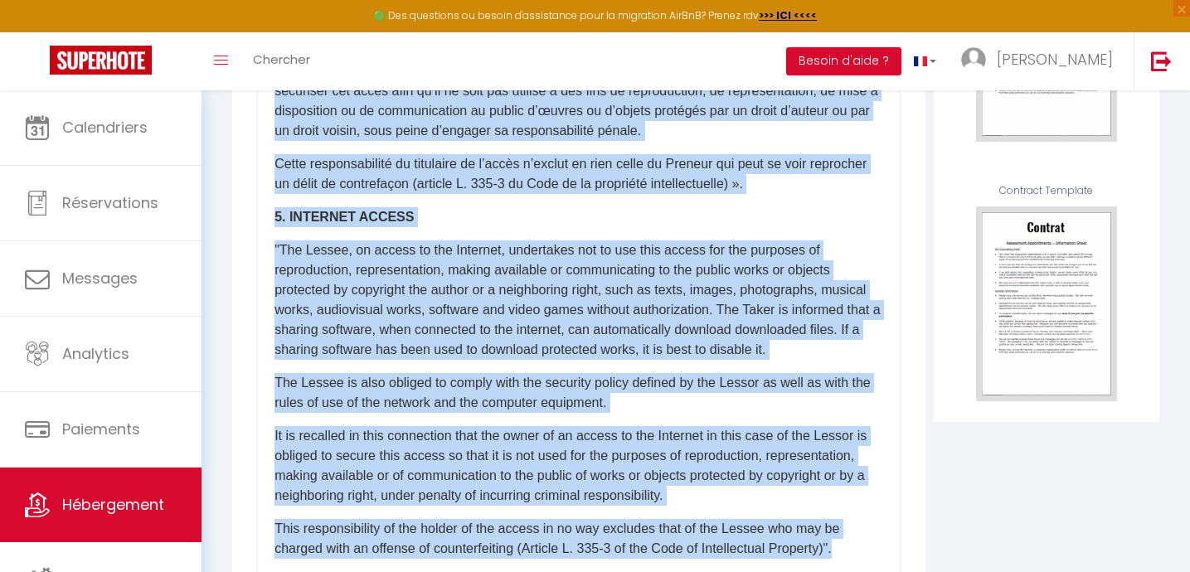
scroll to position [515, 0]
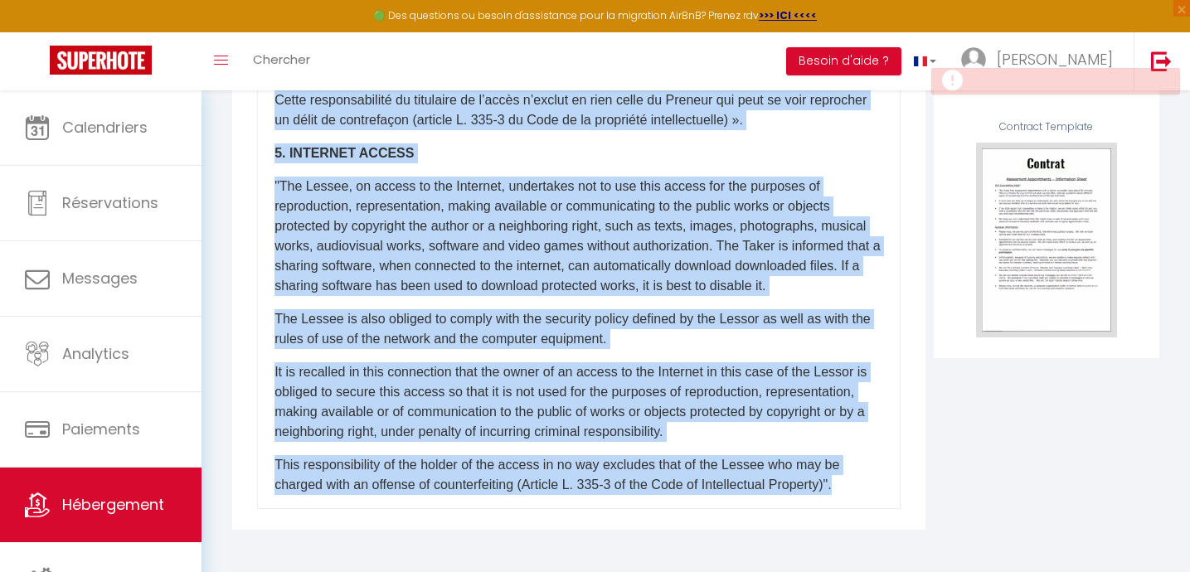
drag, startPoint x: 271, startPoint y: 385, endPoint x: 645, endPoint y: 626, distance: 444.5
copy div "​Lo i dol sitamet conse adi elitsed doe te Incididu utlabo et Doloremag al enim…"
